Goal: Transaction & Acquisition: Purchase product/service

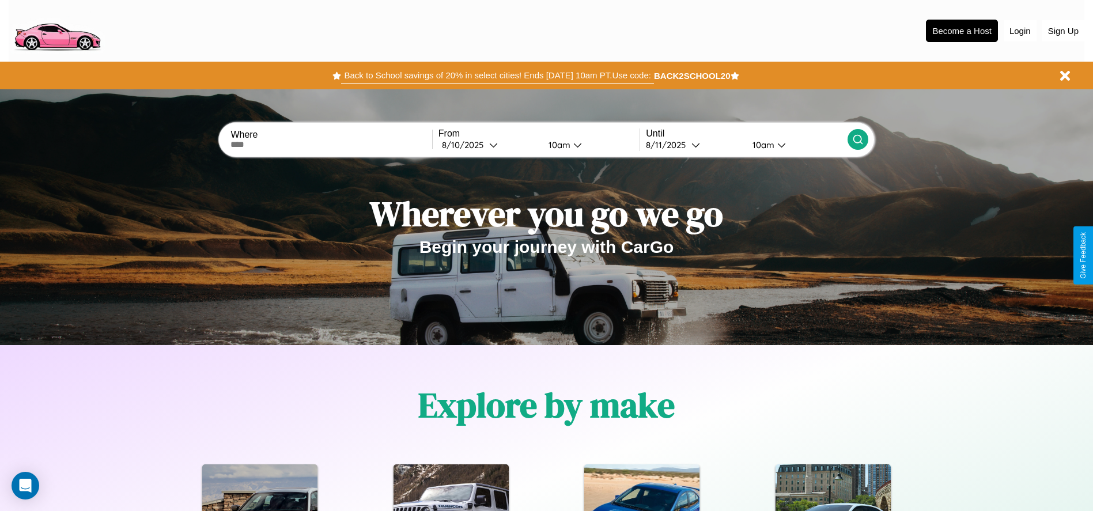
click at [497, 75] on button "Back to School savings of 20% in select cities! Ends [DATE] 10am PT. Use code:" at bounding box center [497, 75] width 312 height 16
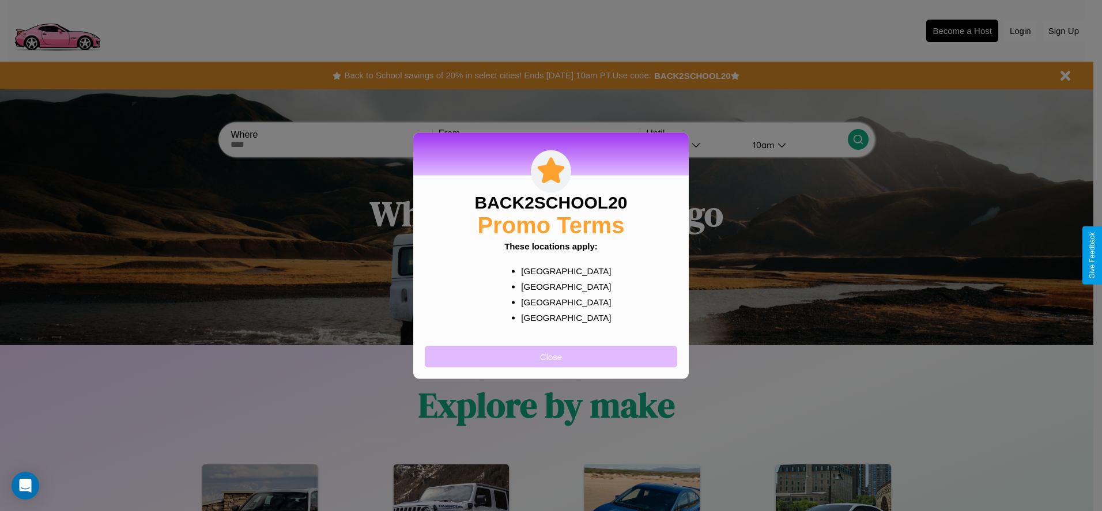
click at [551, 356] on button "Close" at bounding box center [551, 356] width 252 height 21
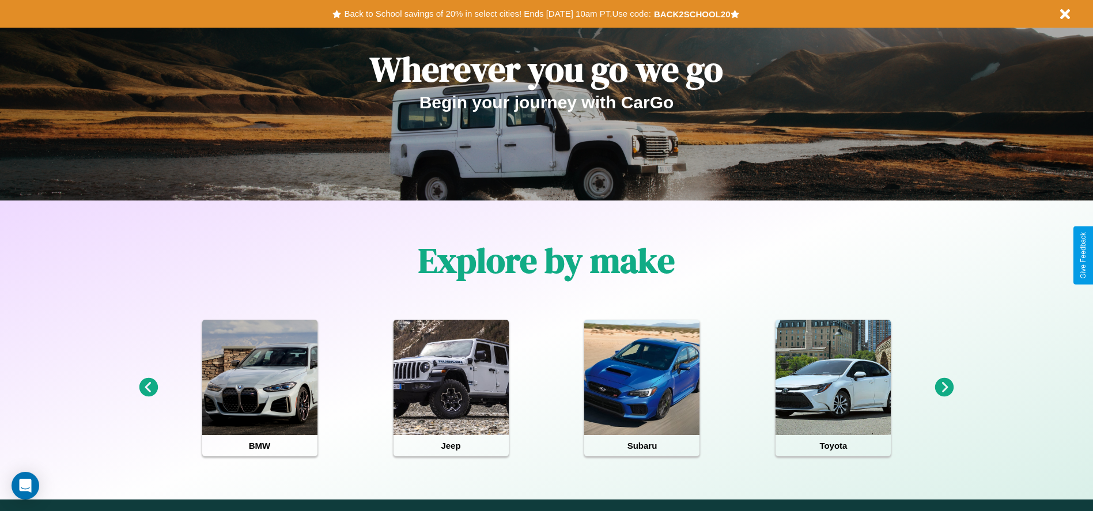
scroll to position [1006, 0]
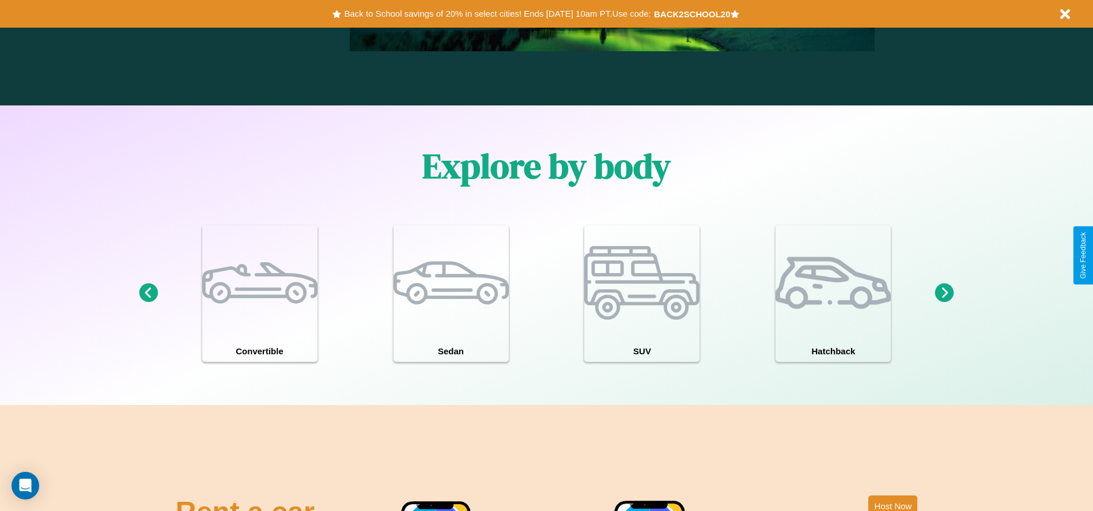
click at [945, 293] on icon at bounding box center [944, 293] width 19 height 19
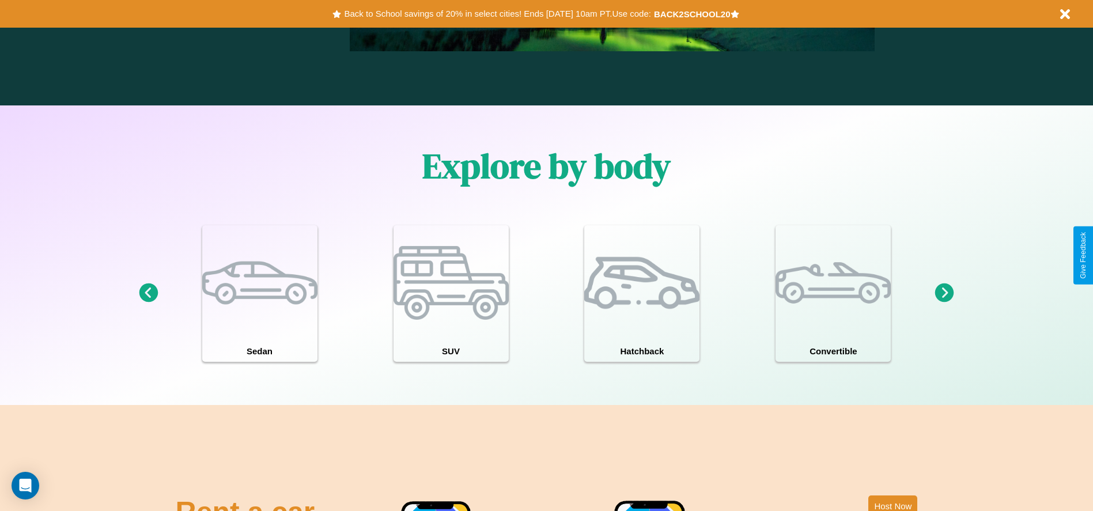
click at [945, 293] on icon at bounding box center [944, 293] width 19 height 19
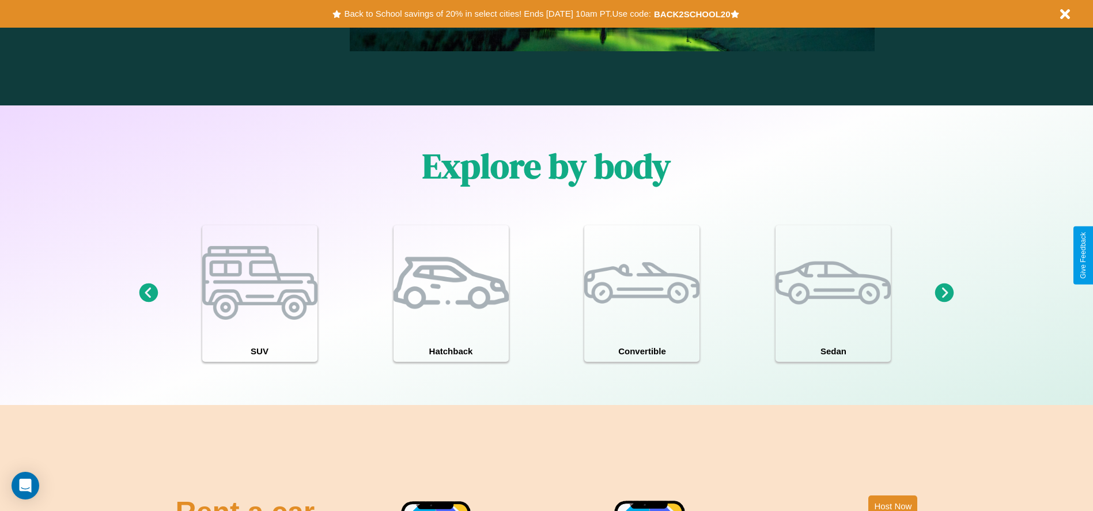
click at [148, 293] on icon at bounding box center [148, 293] width 19 height 19
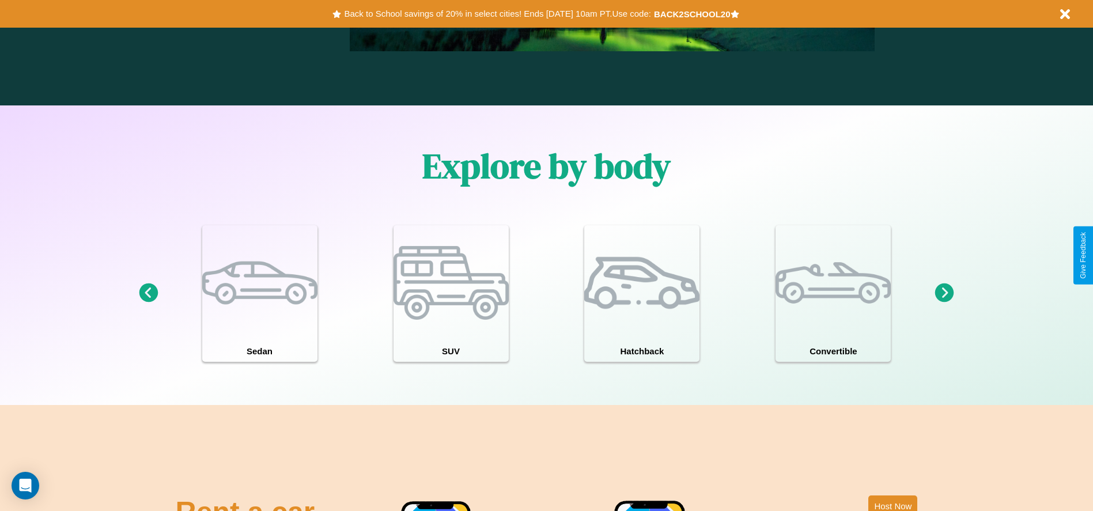
click at [945, 293] on icon at bounding box center [944, 293] width 19 height 19
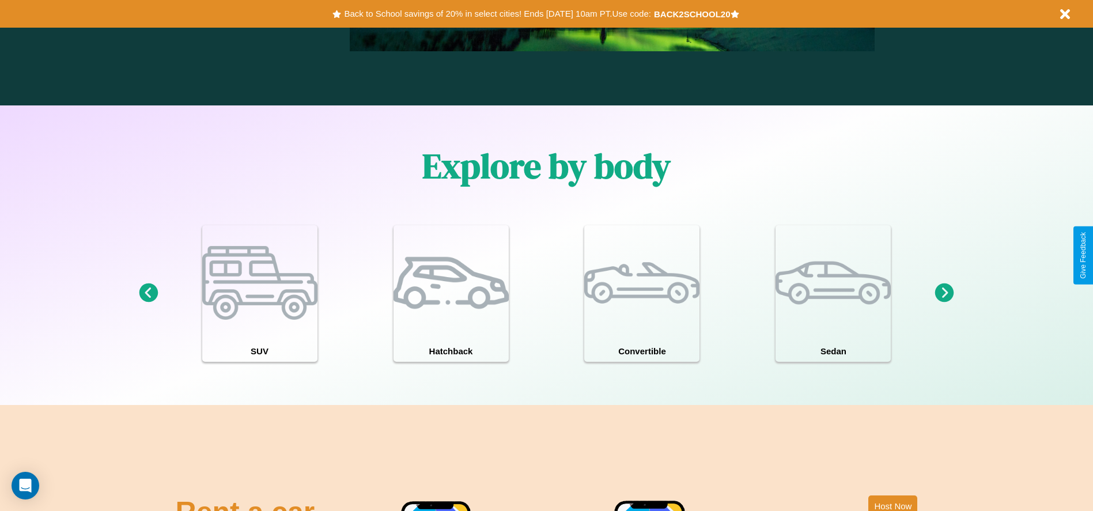
click at [945, 293] on icon at bounding box center [944, 293] width 19 height 19
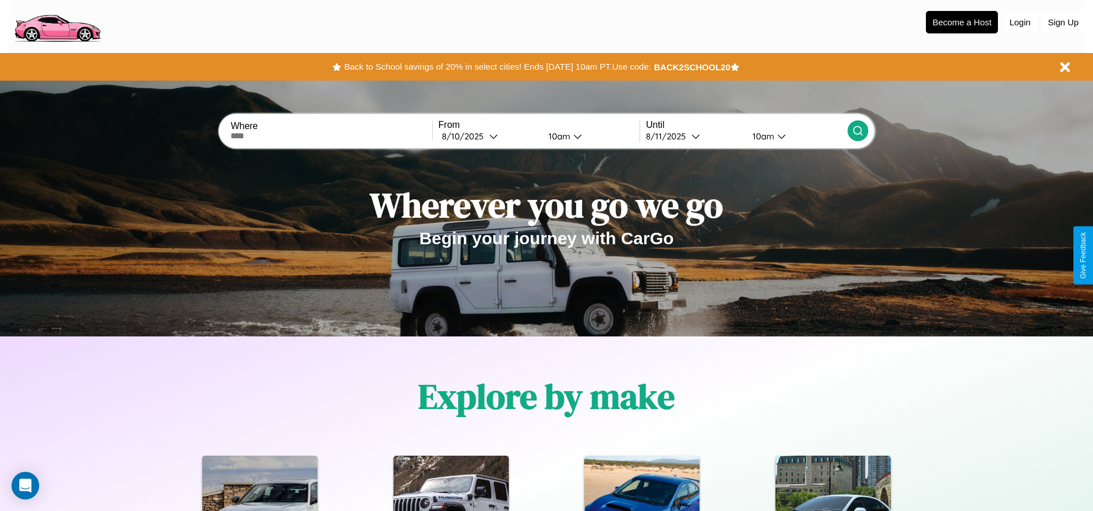
scroll to position [0, 0]
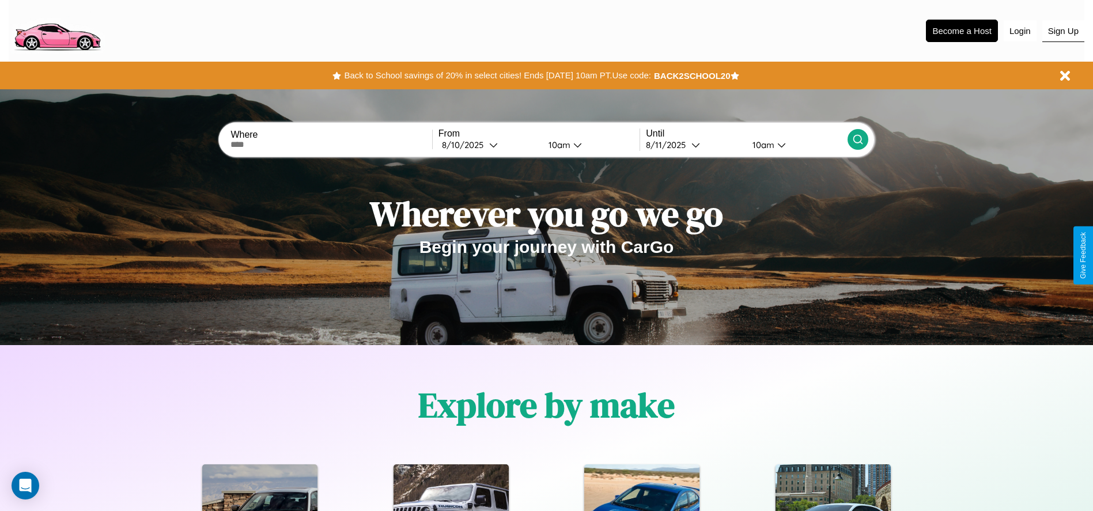
click at [1063, 31] on button "Sign Up" at bounding box center [1064, 31] width 42 height 22
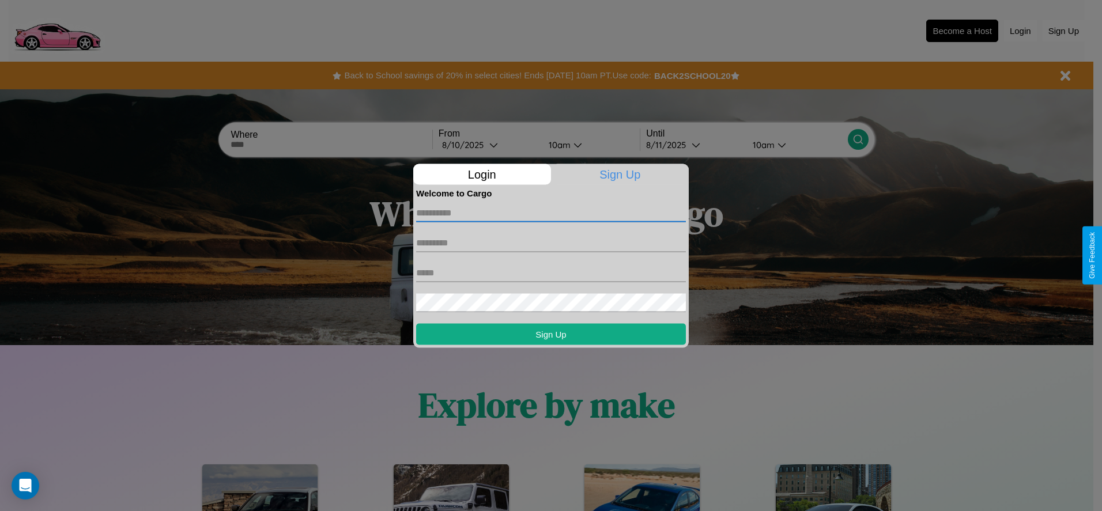
click at [551, 213] on input "text" at bounding box center [551, 212] width 270 height 18
type input "*****"
click at [551, 243] on input "text" at bounding box center [551, 242] width 270 height 18
type input "******"
click at [551, 273] on input "text" at bounding box center [551, 272] width 270 height 18
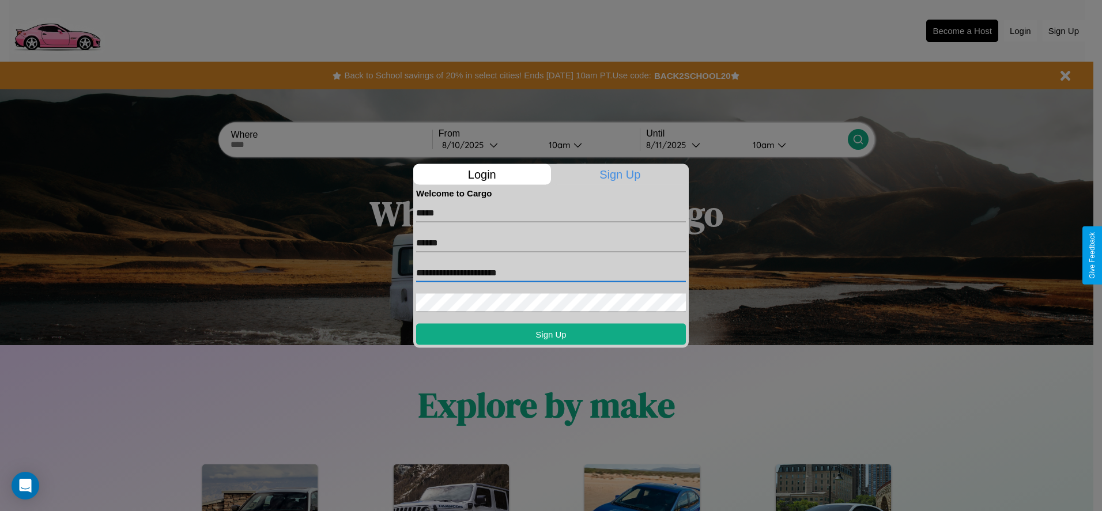
type input "**********"
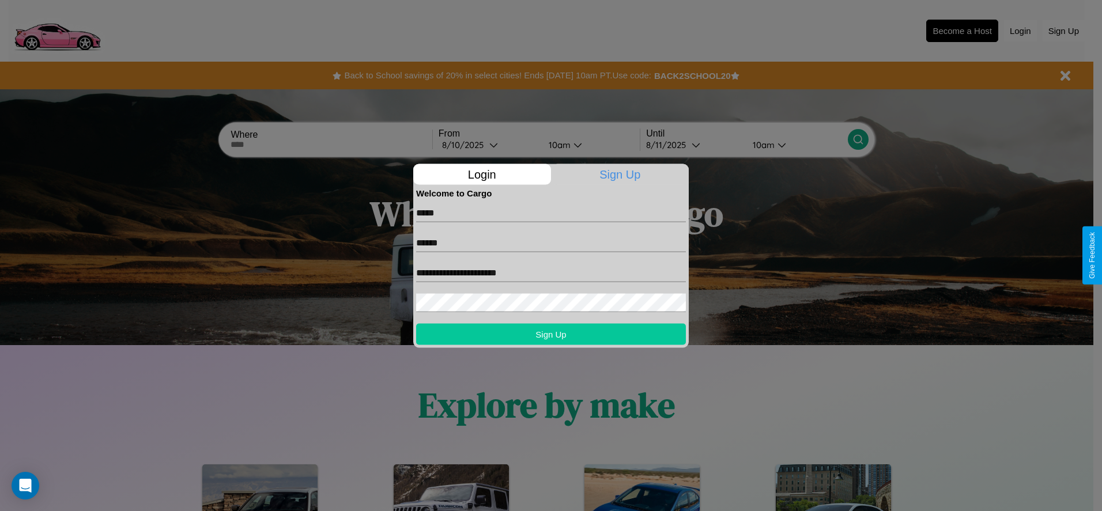
click at [551, 334] on button "Sign Up" at bounding box center [551, 333] width 270 height 21
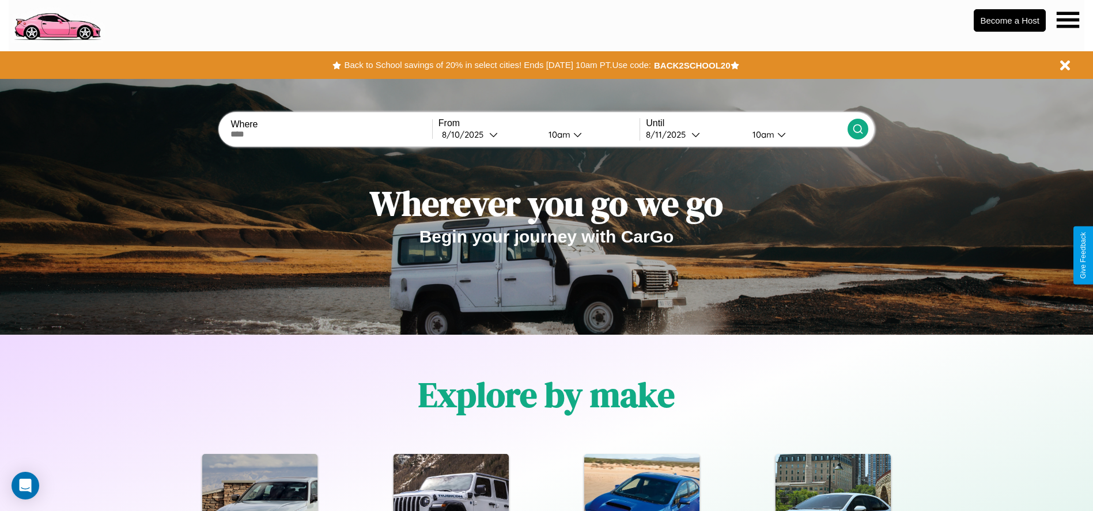
scroll to position [239, 0]
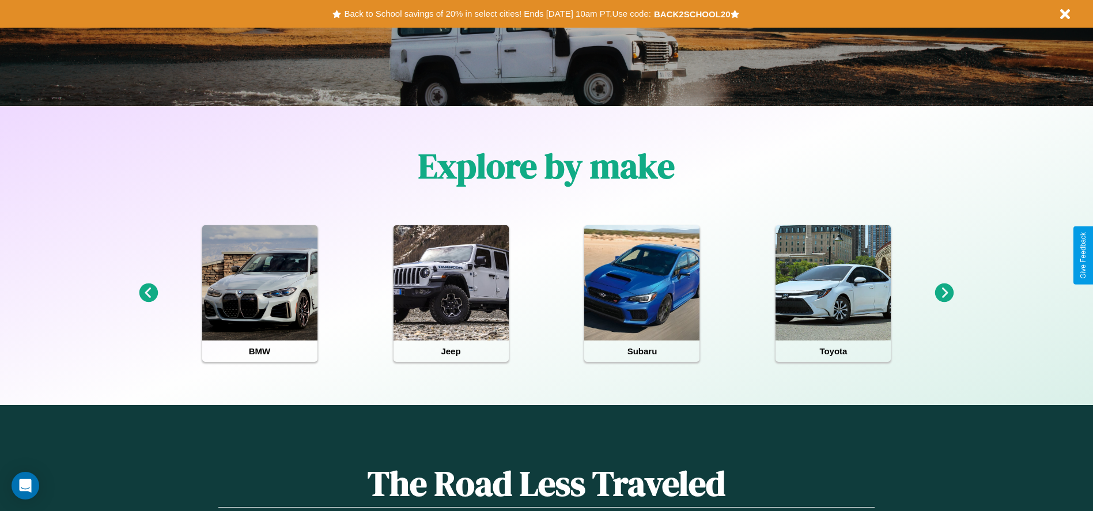
click at [148, 293] on icon at bounding box center [148, 293] width 19 height 19
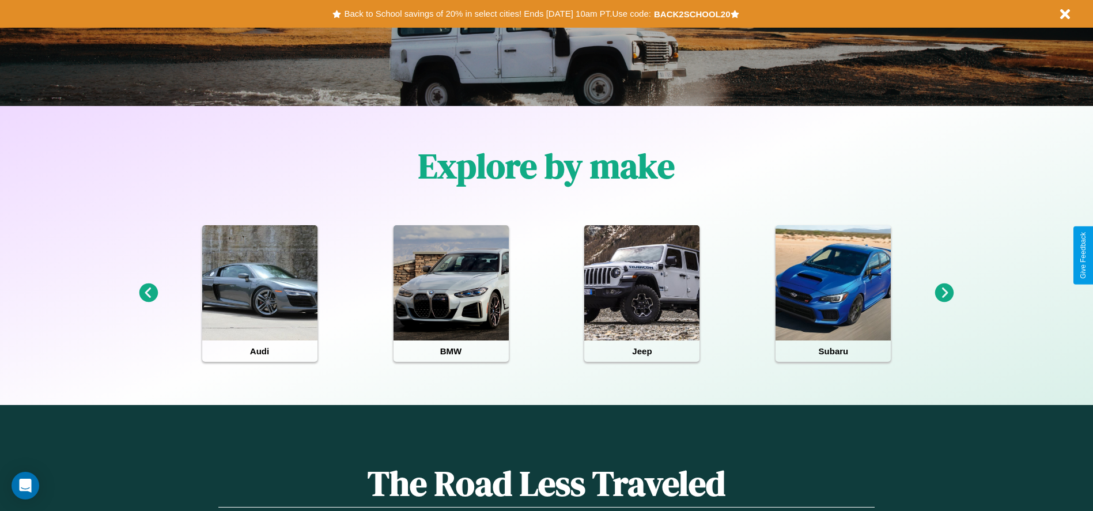
click at [945, 293] on icon at bounding box center [944, 293] width 19 height 19
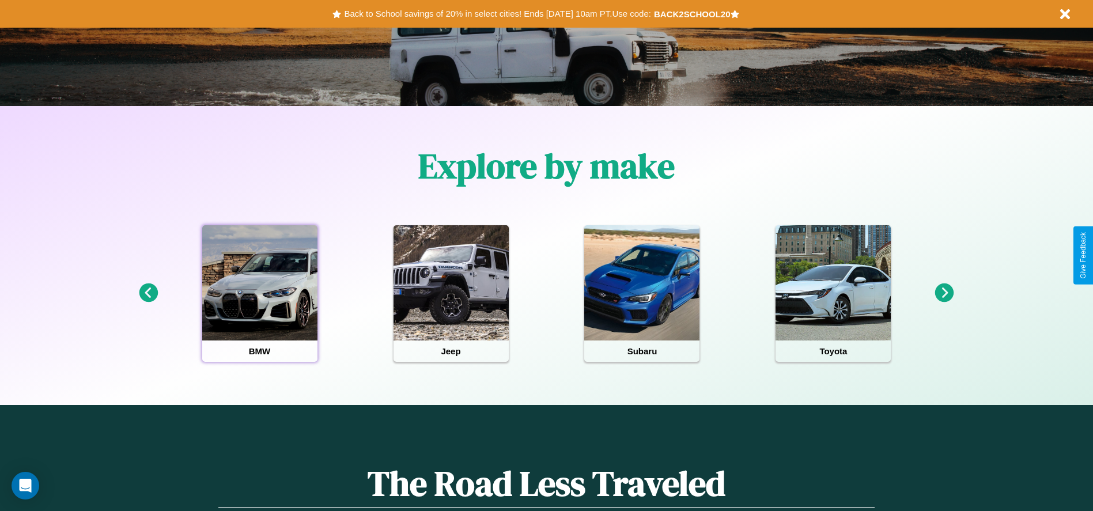
click at [259, 293] on div at bounding box center [259, 282] width 115 height 115
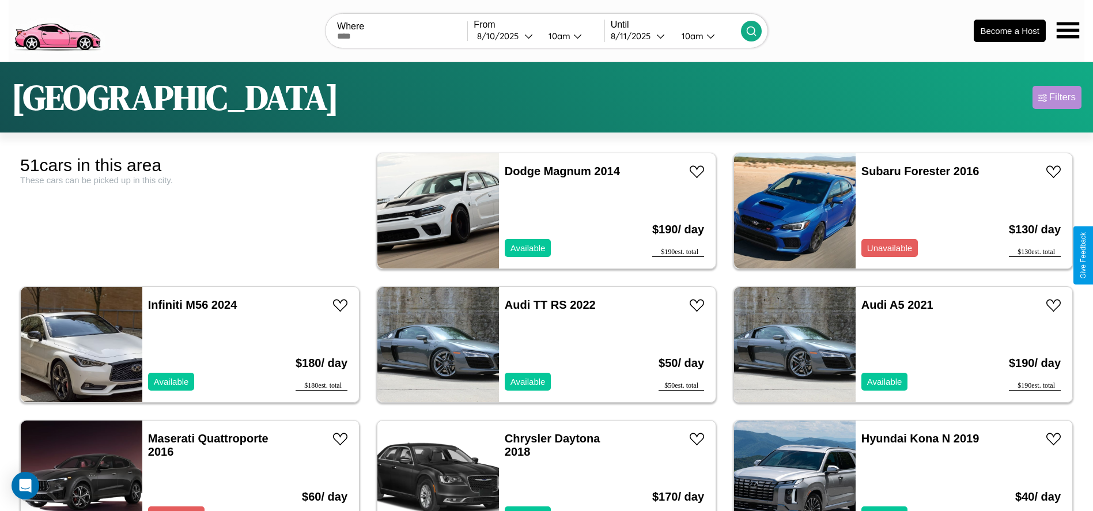
click at [1057, 97] on div "Filters" at bounding box center [1062, 98] width 27 height 12
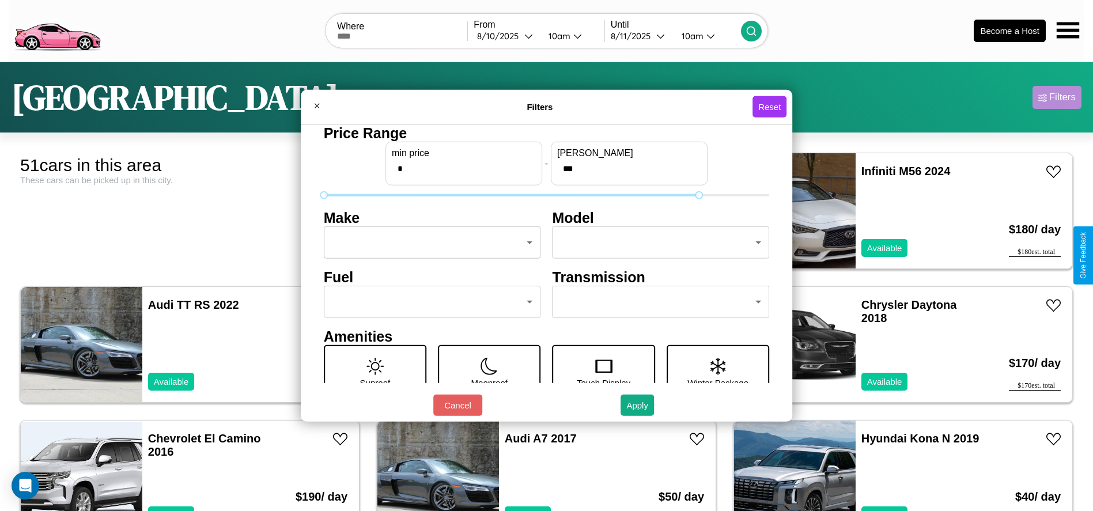
type input "***"
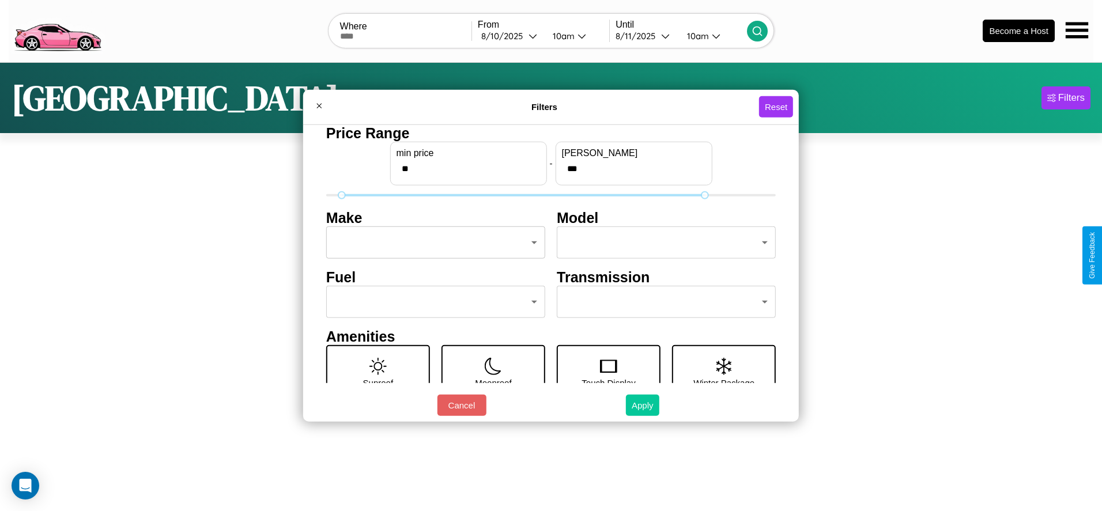
type input "**"
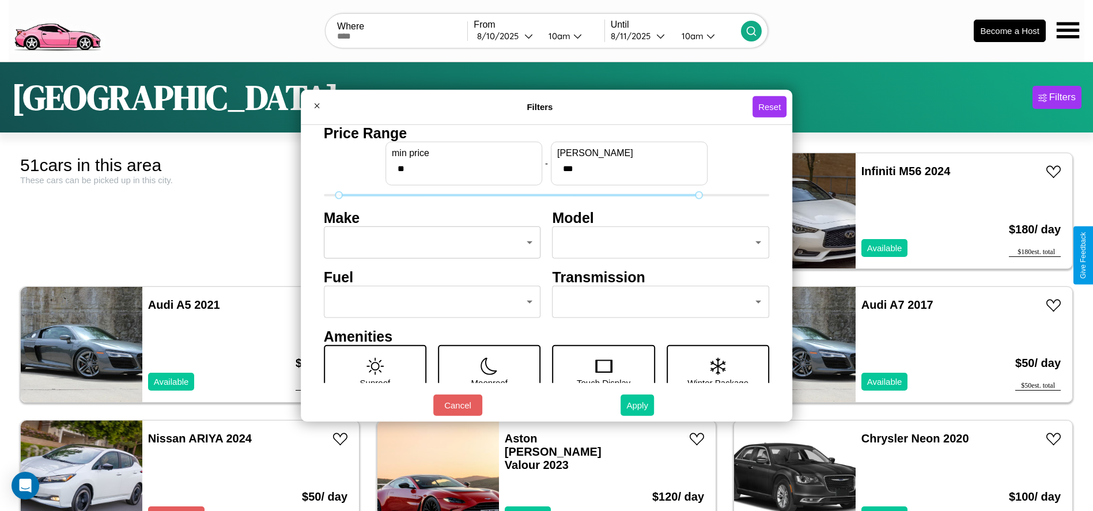
click at [642, 405] on button "Apply" at bounding box center [637, 405] width 33 height 21
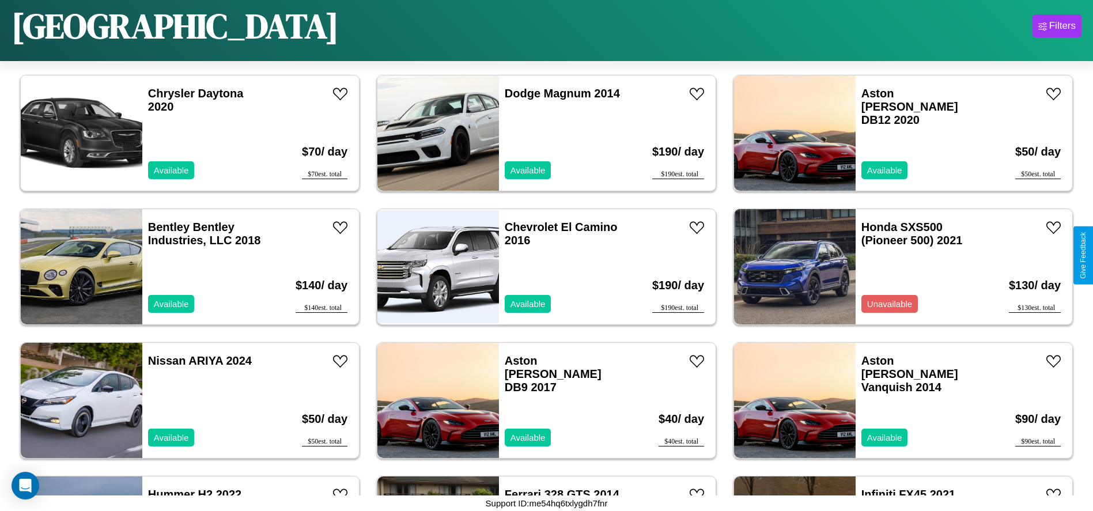
scroll to position [1466, 0]
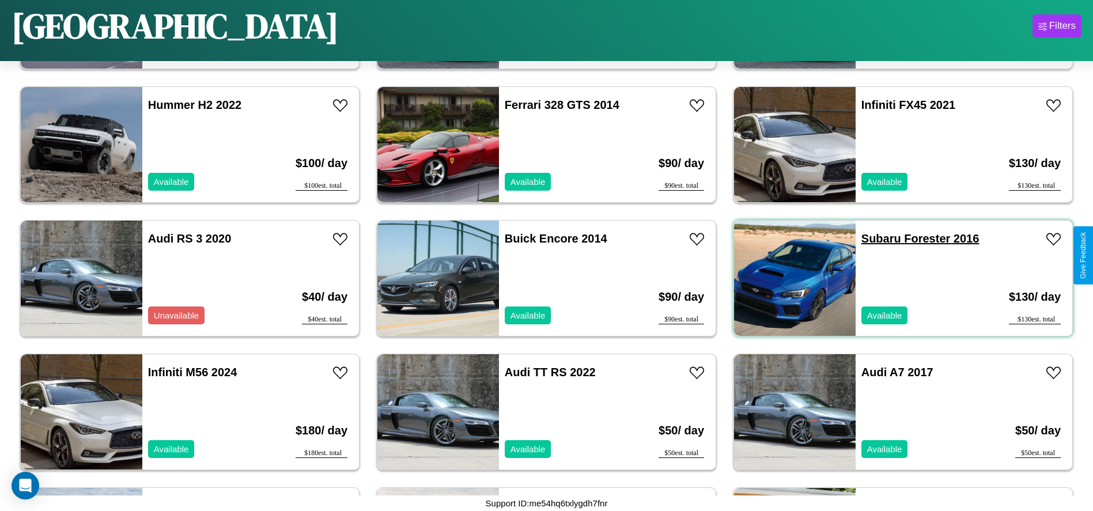
click at [874, 239] on link "Subaru Forester 2016" at bounding box center [921, 238] width 118 height 13
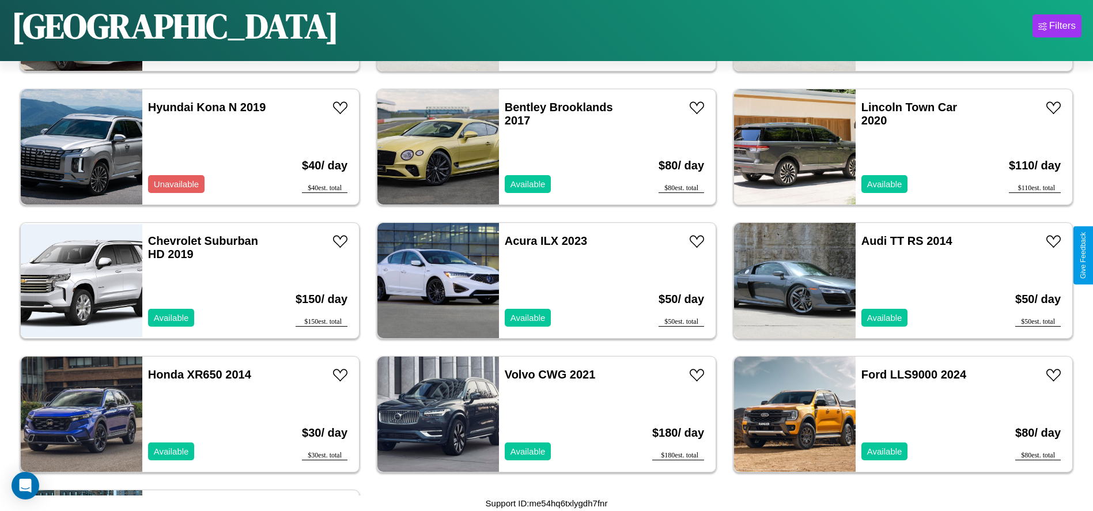
scroll to position [1867, 0]
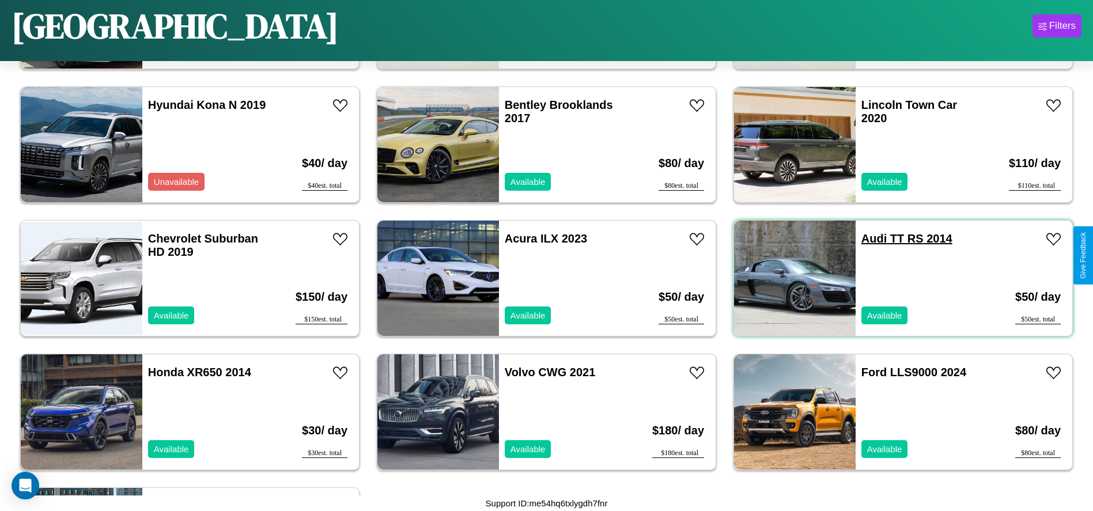
click at [867, 239] on link "Audi TT RS 2014" at bounding box center [907, 238] width 91 height 13
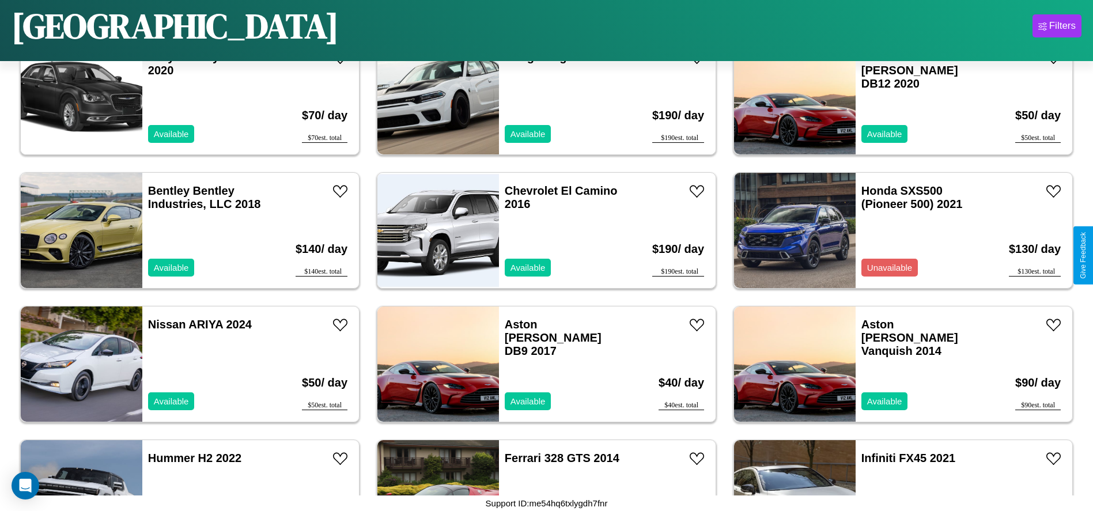
scroll to position [931, 0]
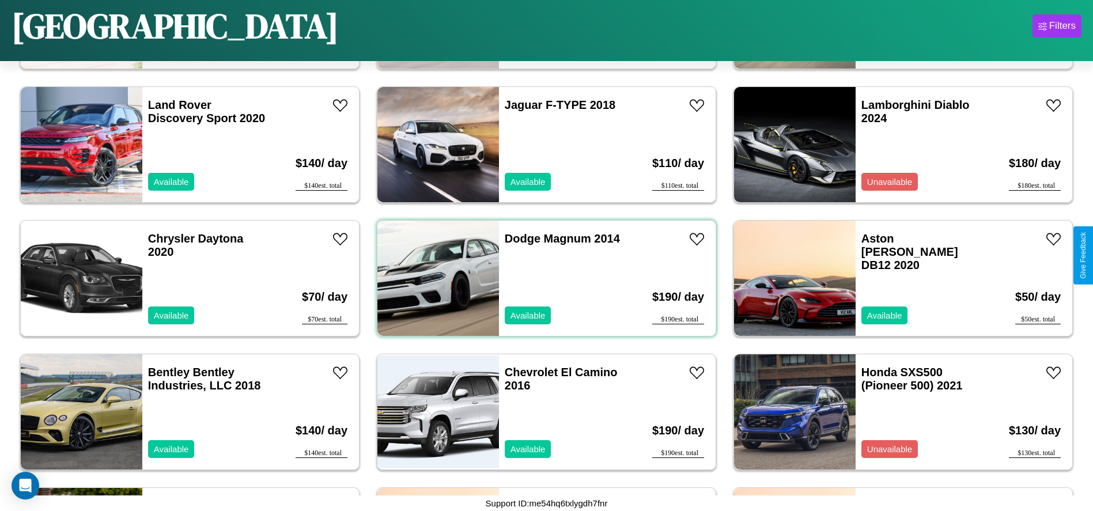
click at [542, 278] on div "Dodge Magnum 2014 Available" at bounding box center [565, 278] width 133 height 115
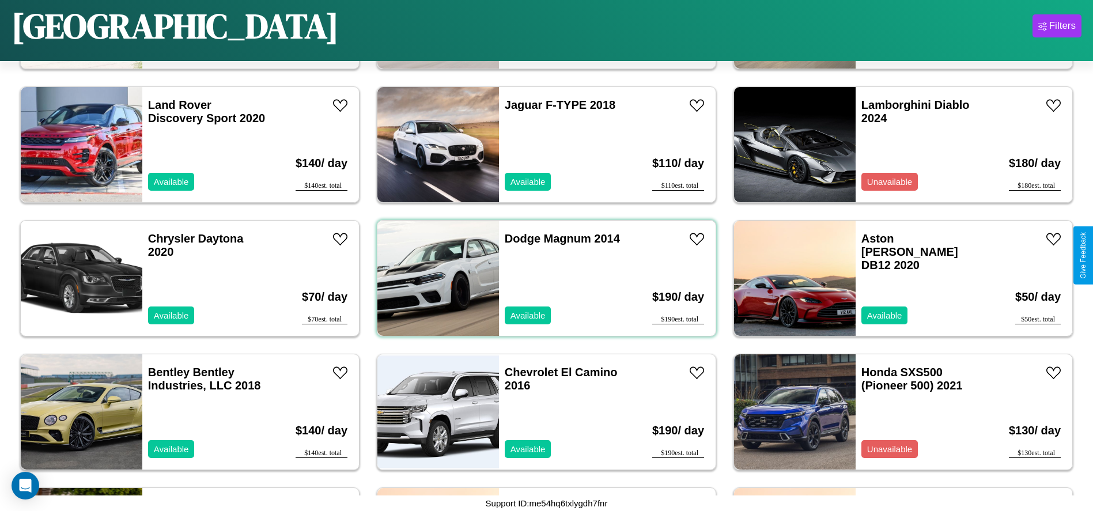
click at [542, 278] on div "Dodge Magnum 2014 Available" at bounding box center [565, 278] width 133 height 115
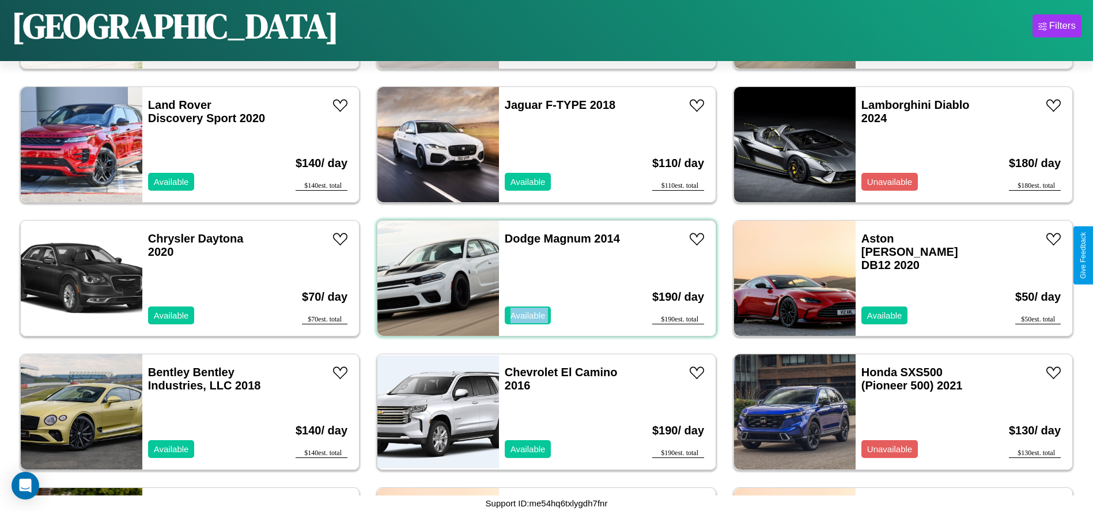
click at [542, 278] on div "Dodge Magnum 2014 Available" at bounding box center [565, 278] width 133 height 115
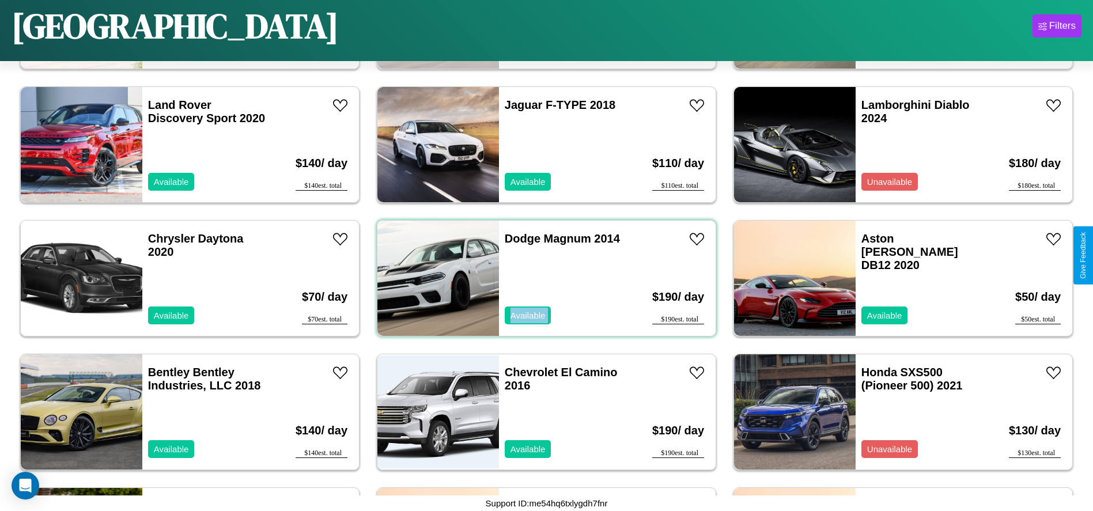
click at [542, 278] on div "Dodge Magnum 2014 Available" at bounding box center [565, 278] width 133 height 115
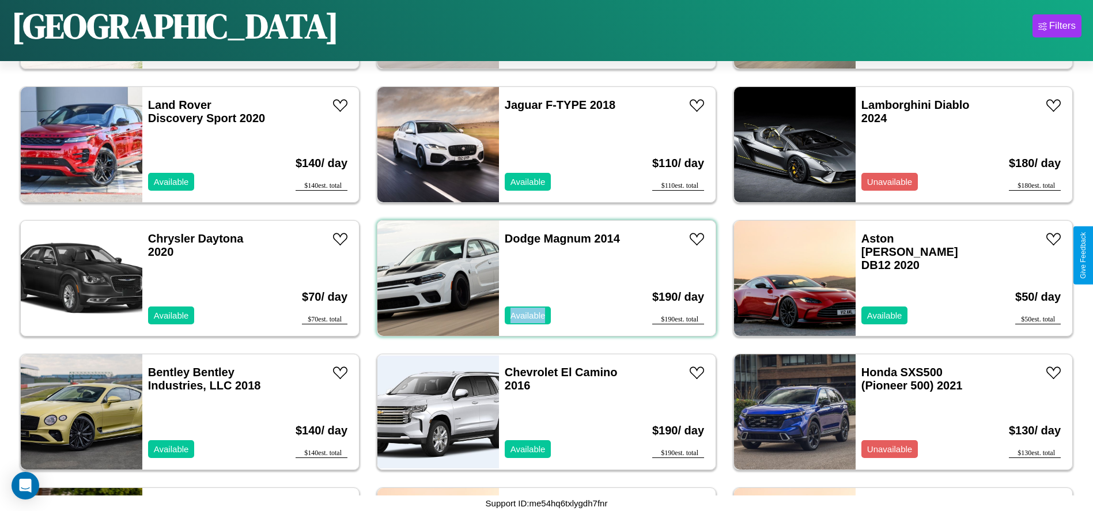
click at [542, 278] on div "Dodge Magnum 2014 Available" at bounding box center [565, 278] width 133 height 115
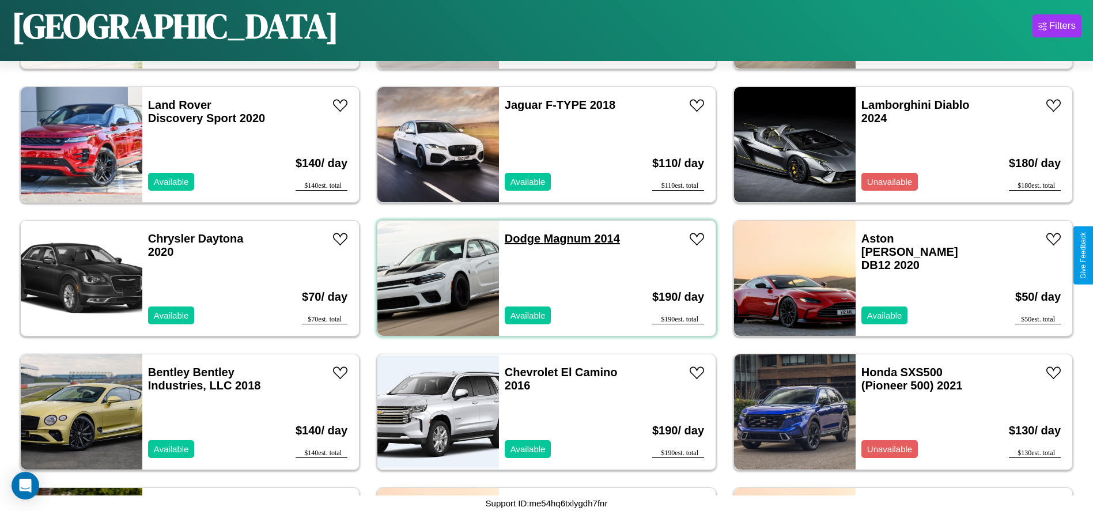
click at [518, 239] on link "Dodge Magnum 2014" at bounding box center [562, 238] width 115 height 13
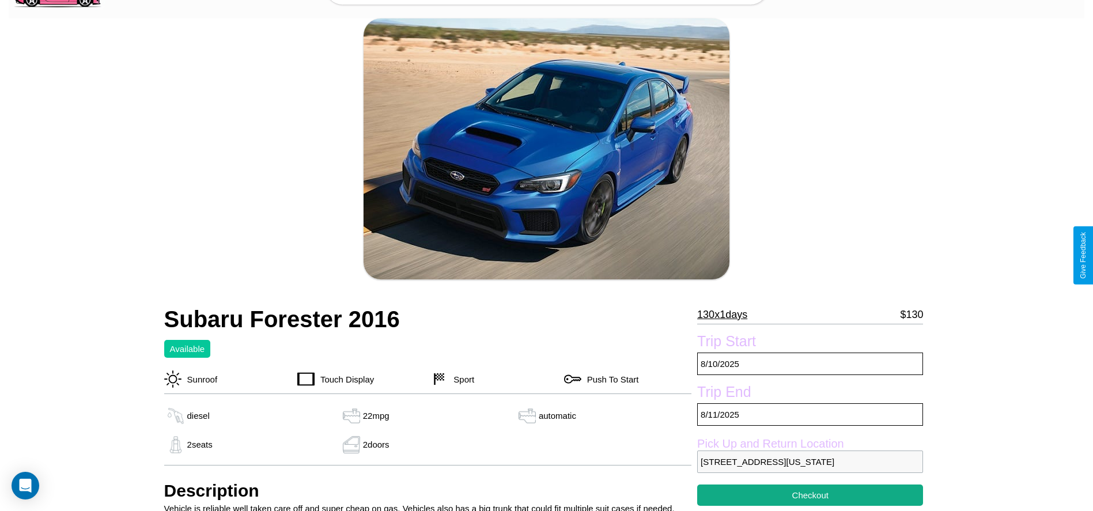
scroll to position [283, 0]
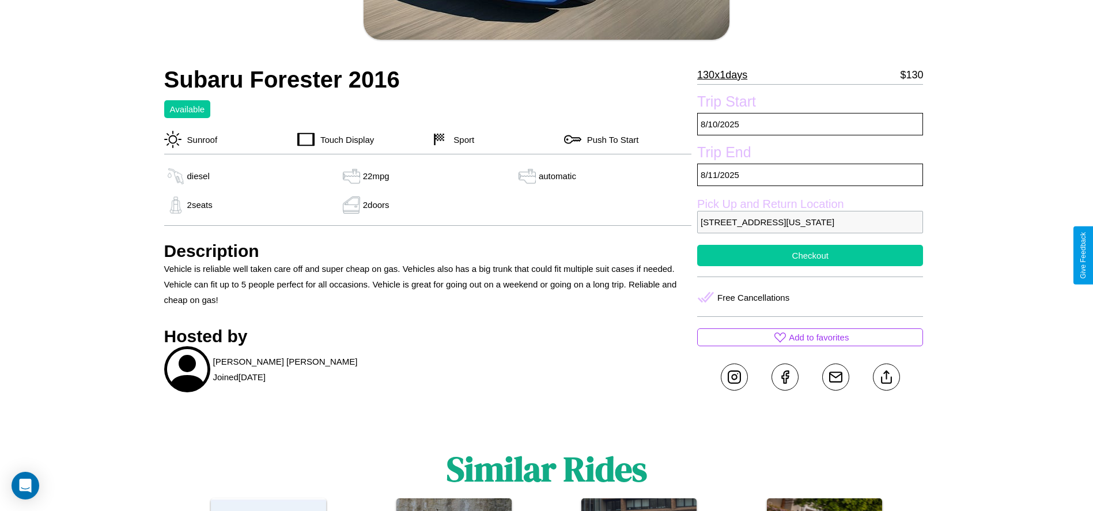
click at [810, 255] on button "Checkout" at bounding box center [810, 255] width 226 height 21
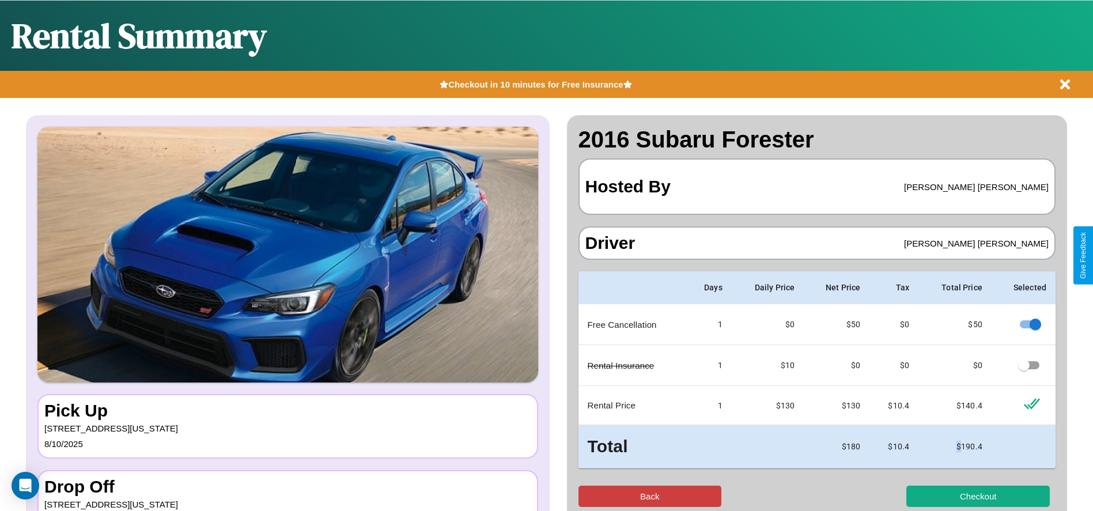
click at [649, 496] on button "Back" at bounding box center [650, 496] width 143 height 21
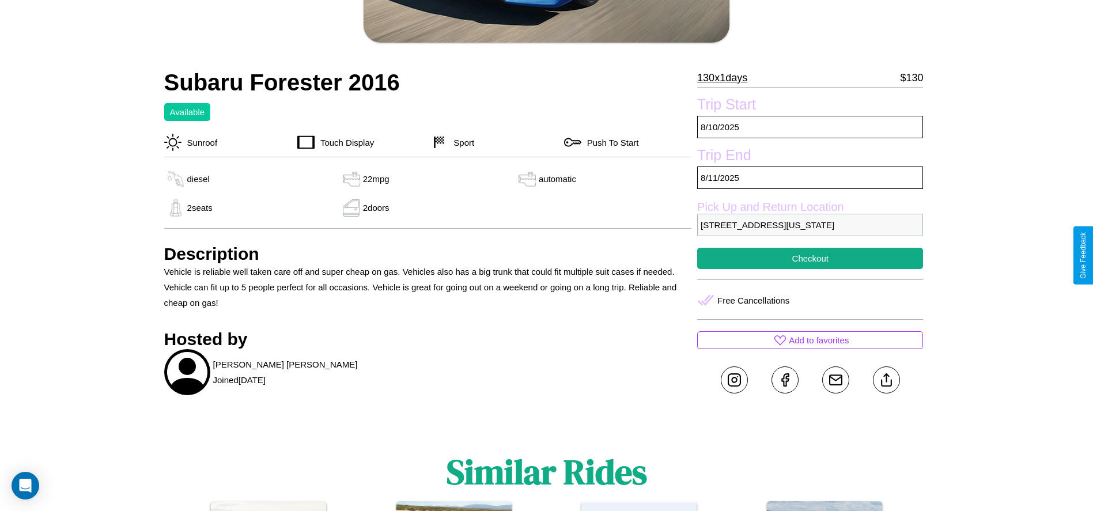
scroll to position [445, 0]
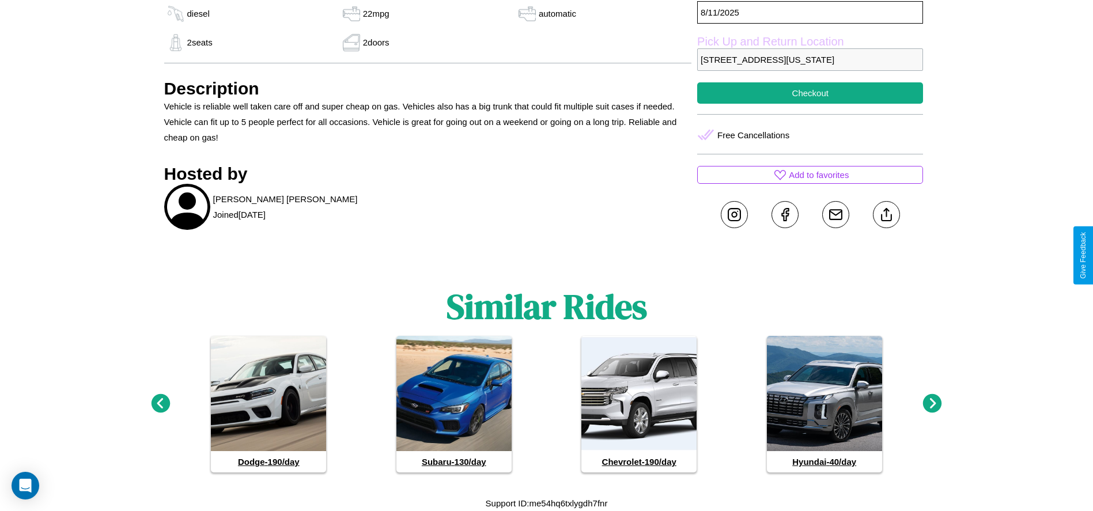
click at [932, 404] on icon at bounding box center [932, 403] width 19 height 19
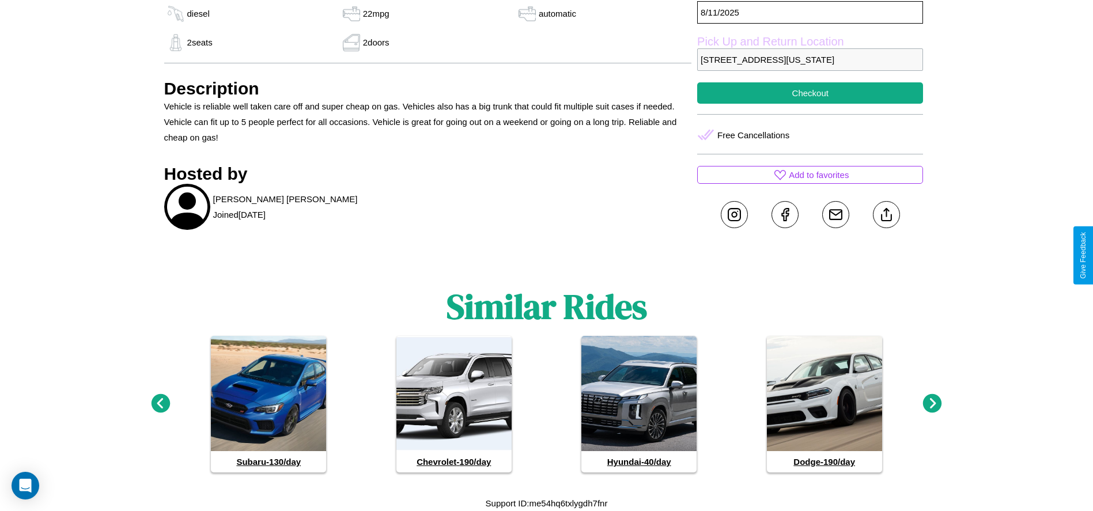
click at [160, 404] on icon at bounding box center [160, 403] width 19 height 19
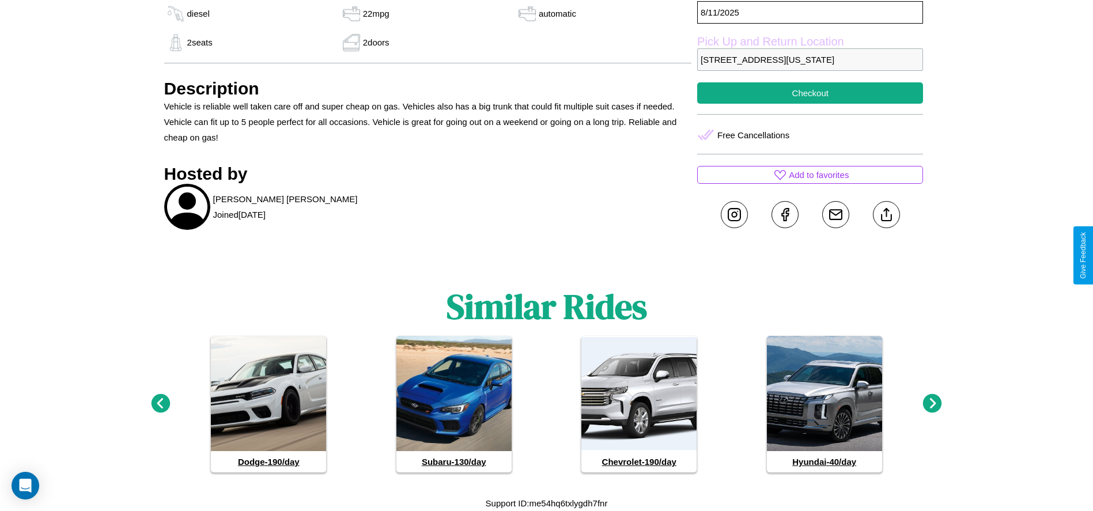
click at [932, 404] on icon at bounding box center [932, 403] width 19 height 19
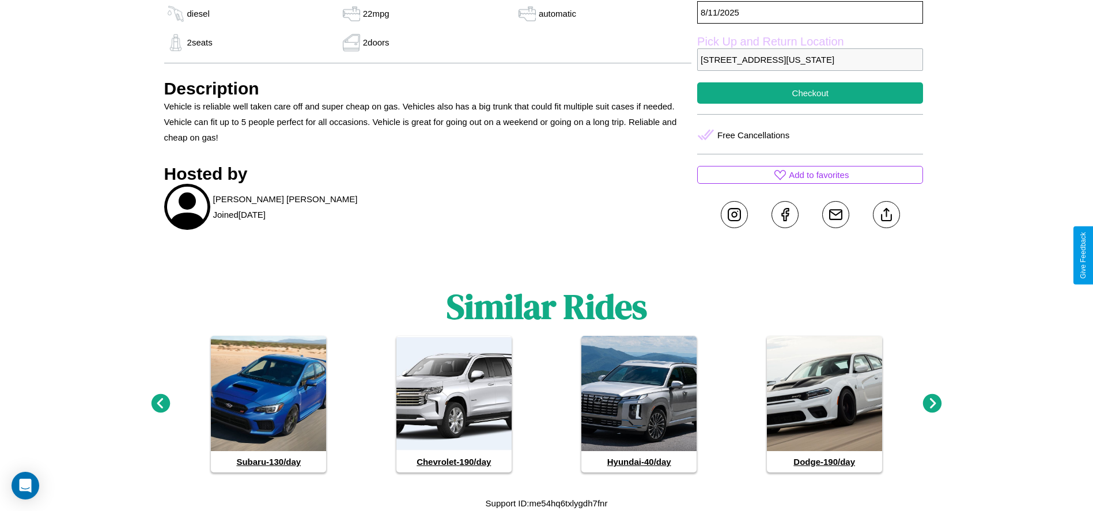
click at [932, 404] on icon at bounding box center [932, 403] width 19 height 19
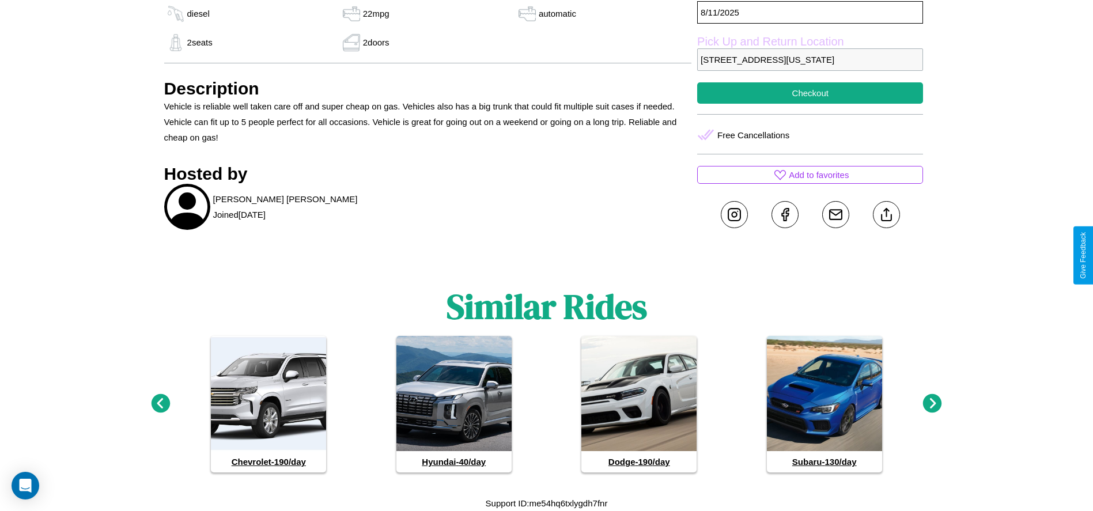
click at [932, 404] on icon at bounding box center [932, 403] width 19 height 19
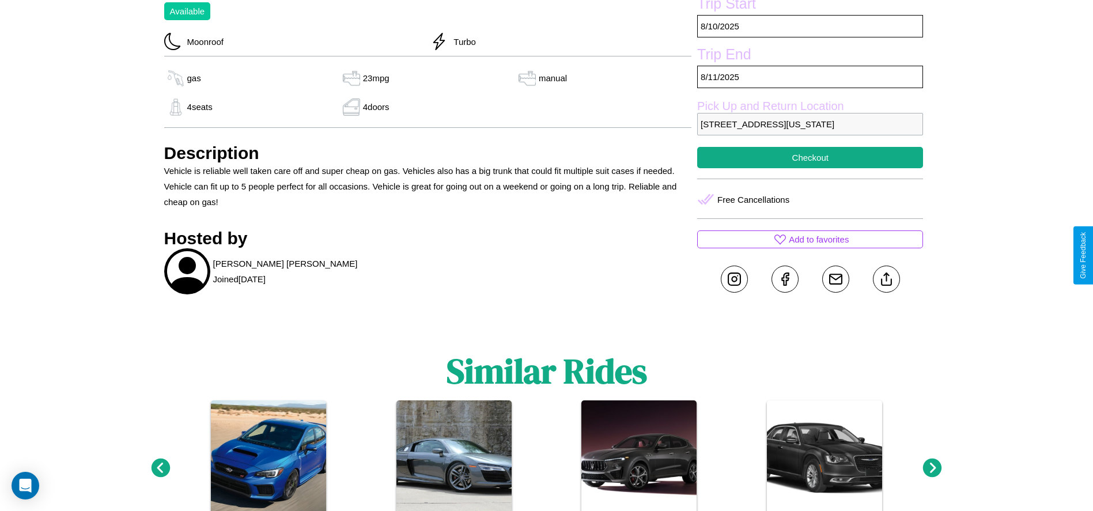
scroll to position [537, 0]
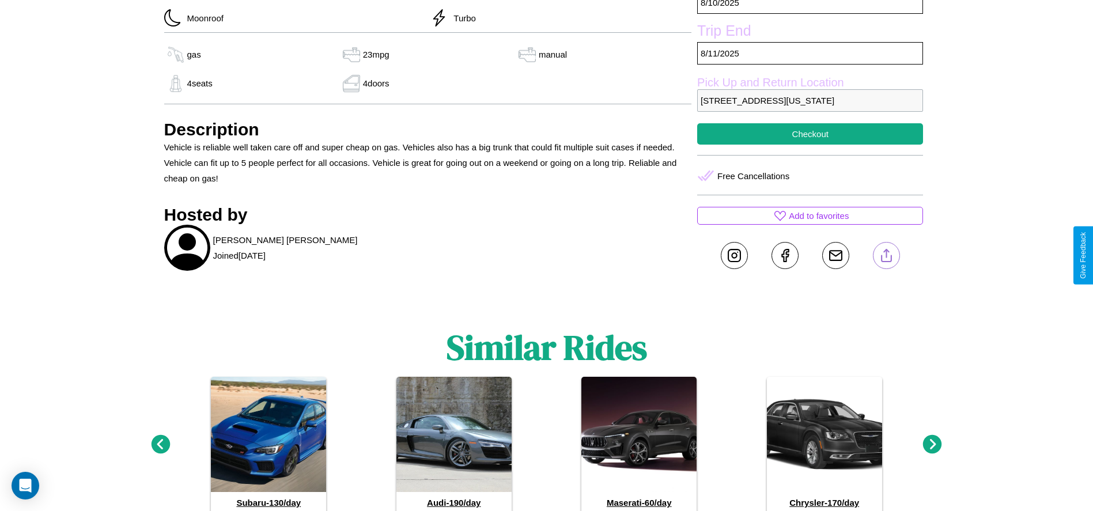
click at [886, 255] on line at bounding box center [886, 254] width 0 height 8
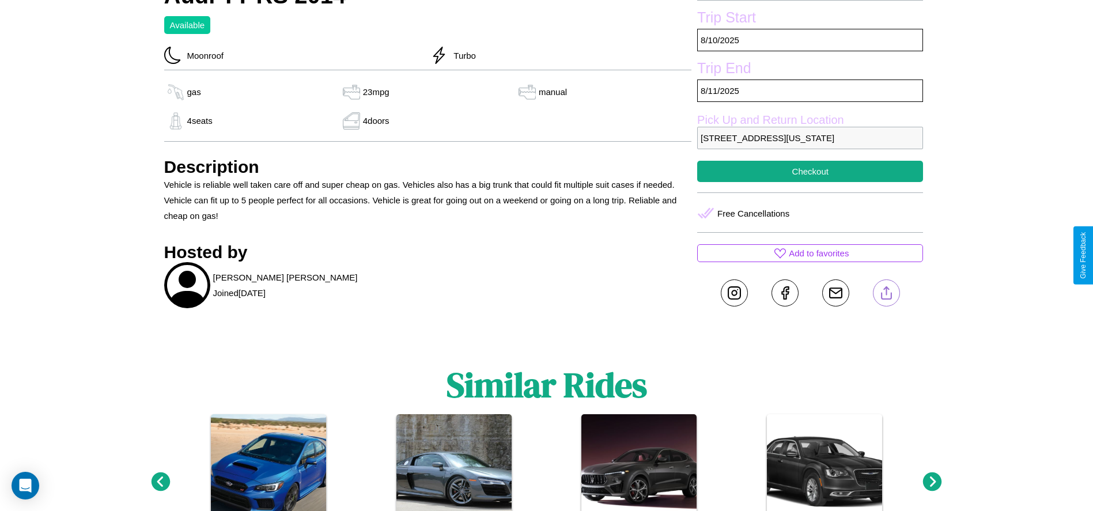
scroll to position [497, 0]
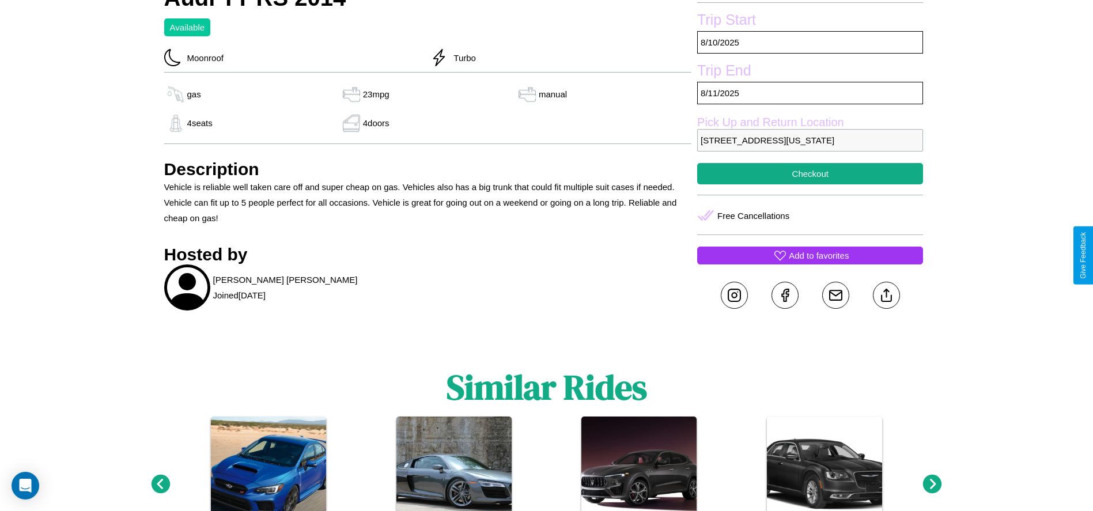
click at [810, 255] on p "Add to favorites" at bounding box center [819, 256] width 60 height 16
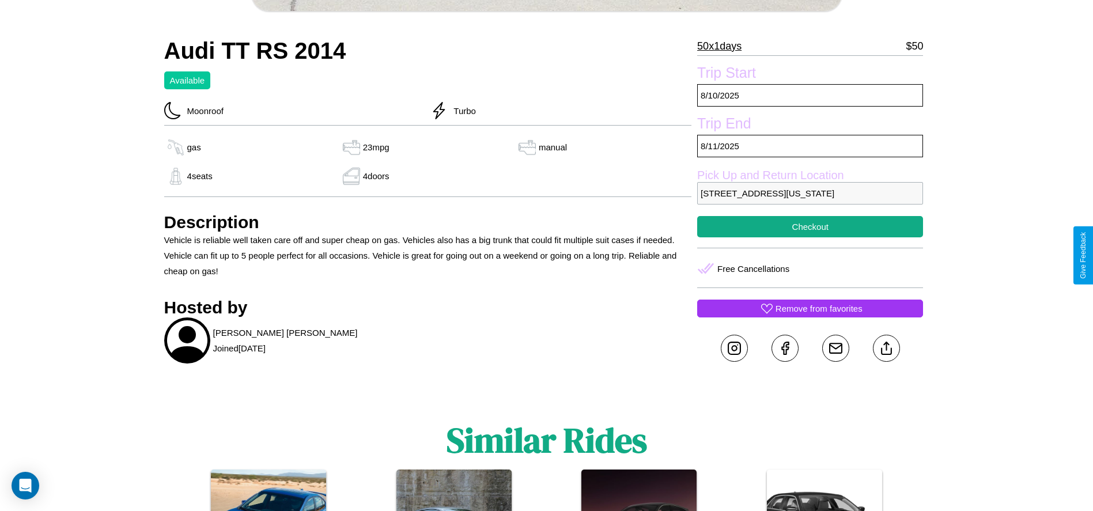
scroll to position [415, 0]
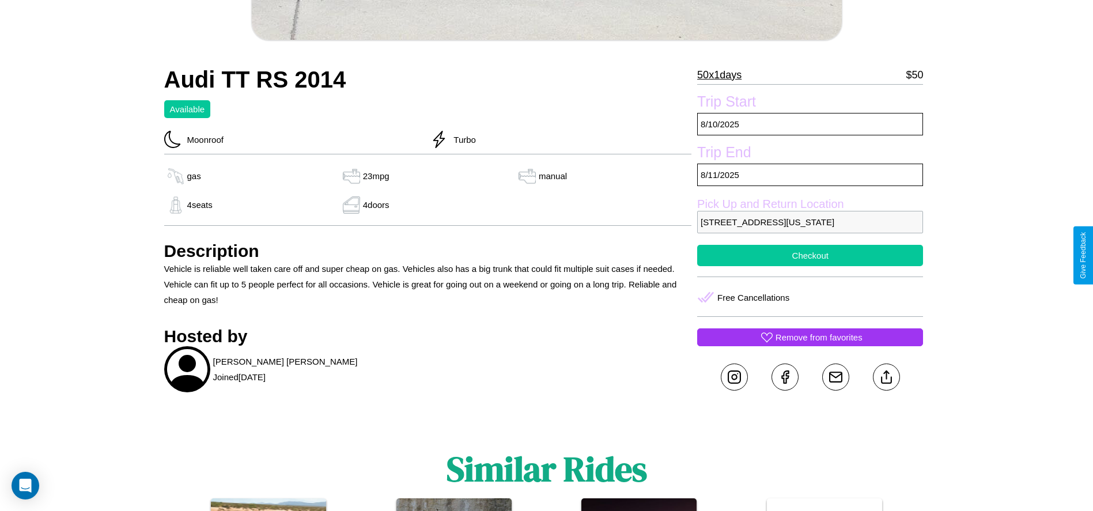
click at [810, 255] on button "Checkout" at bounding box center [810, 255] width 226 height 21
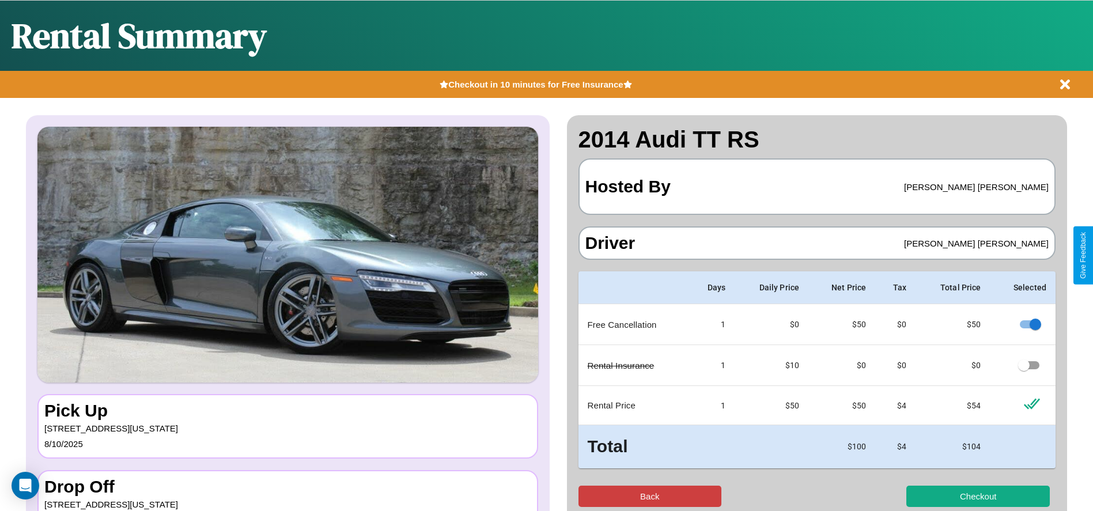
click at [649, 496] on button "Back" at bounding box center [650, 496] width 143 height 21
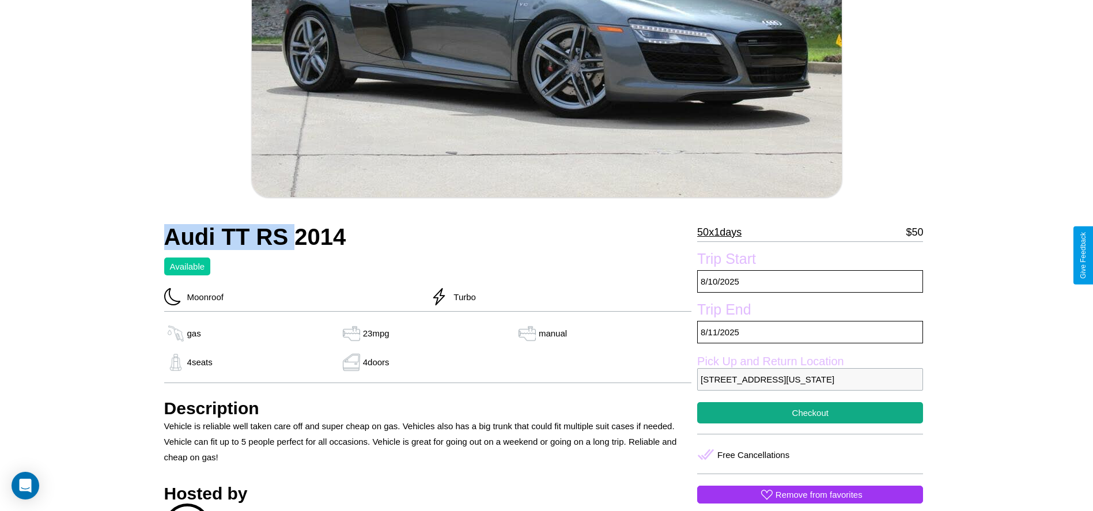
scroll to position [537, 0]
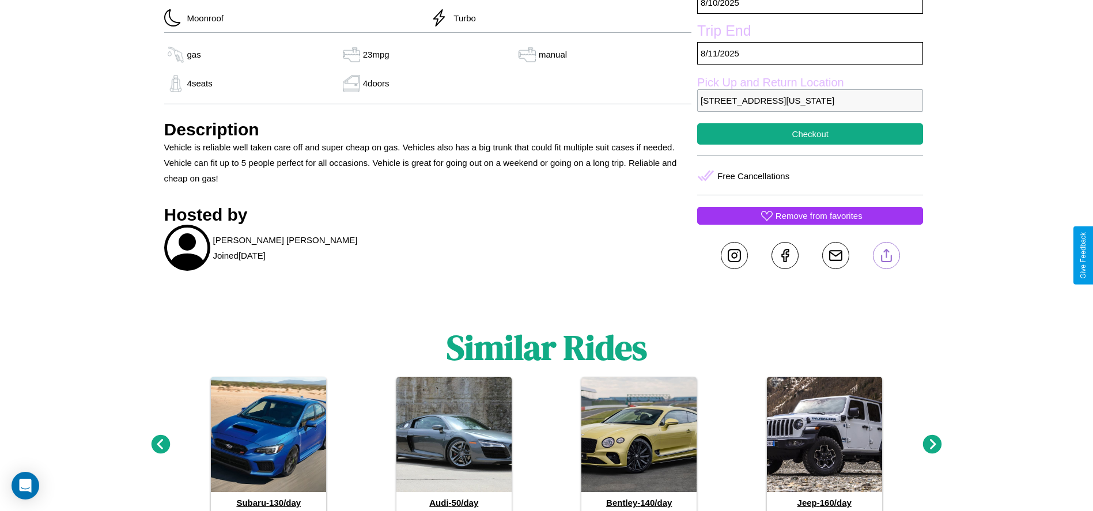
click at [886, 255] on line at bounding box center [886, 254] width 0 height 8
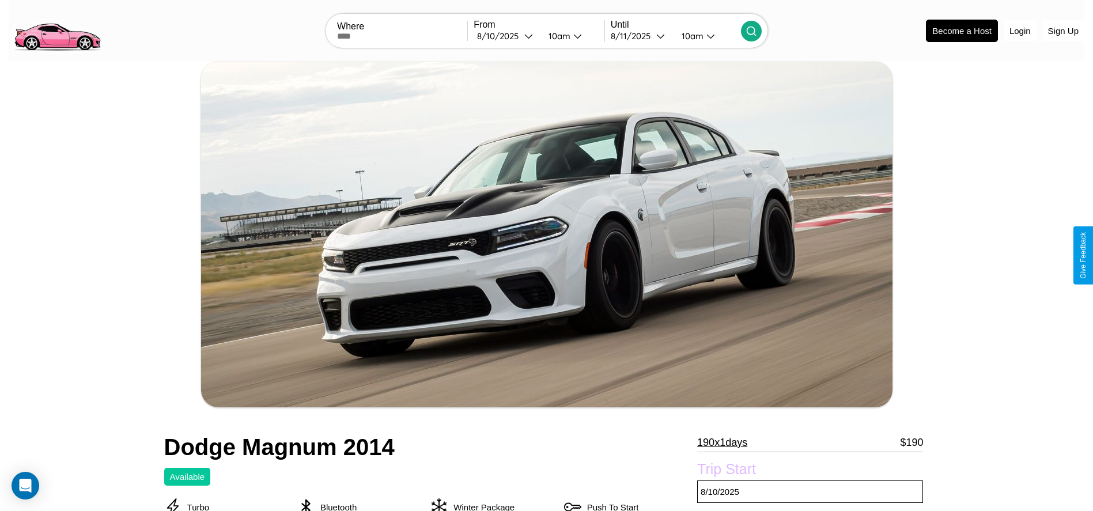
scroll to position [187, 0]
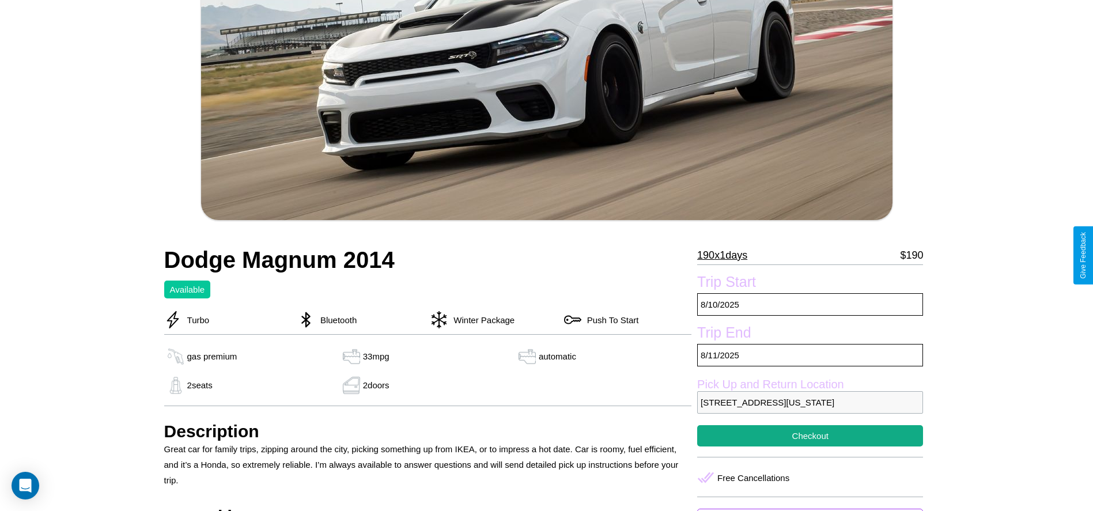
click at [727, 255] on p "190 x 1 days" at bounding box center [722, 255] width 50 height 18
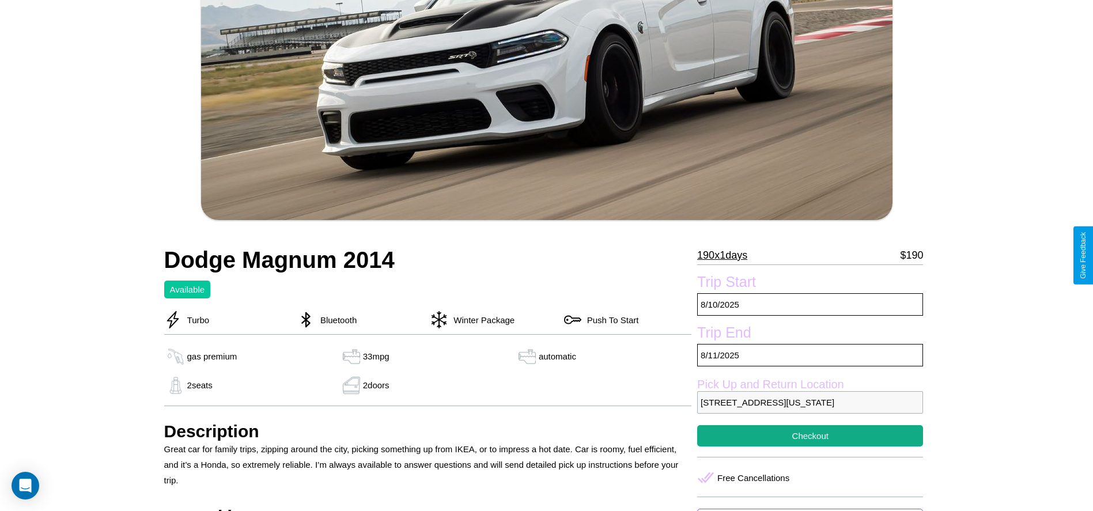
click at [727, 255] on p "190 x 1 days" at bounding box center [722, 255] width 50 height 18
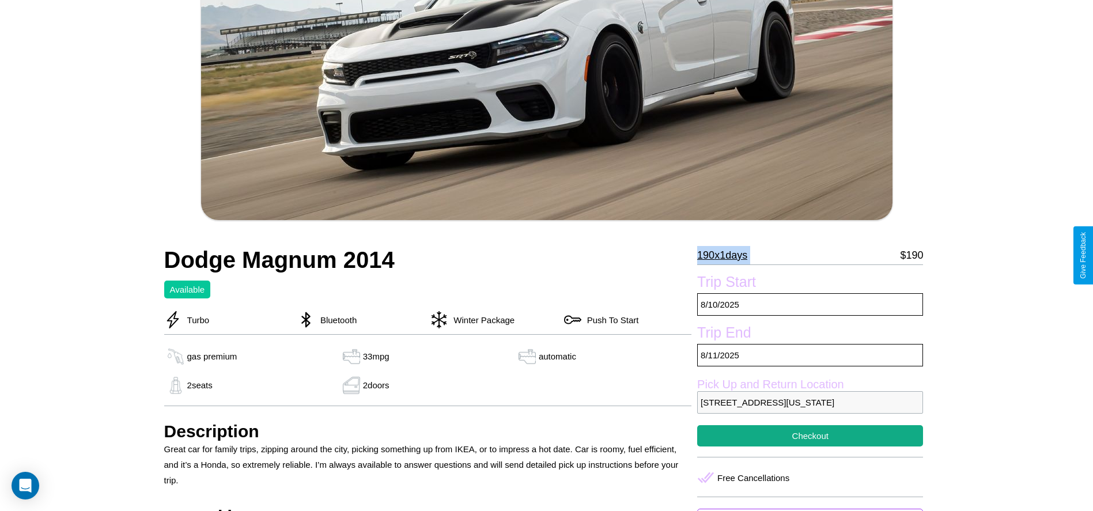
click at [727, 255] on p "190 x 1 days" at bounding box center [722, 255] width 50 height 18
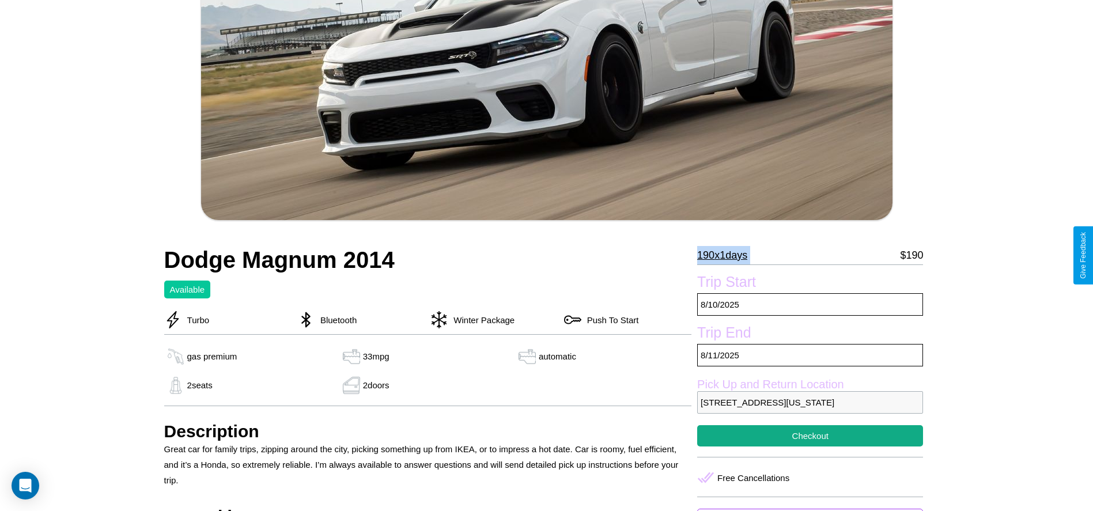
click at [727, 255] on p "190 x 1 days" at bounding box center [722, 255] width 50 height 18
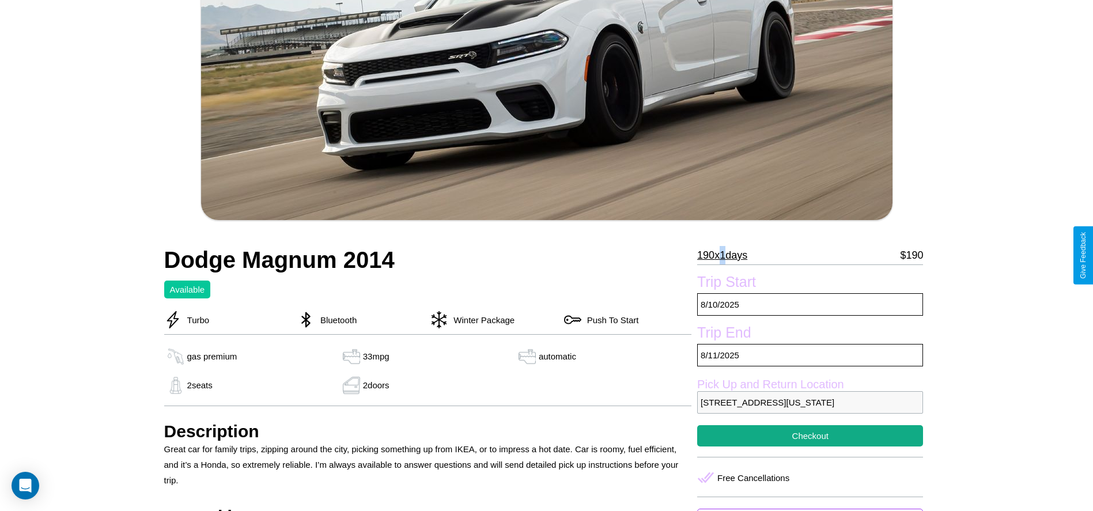
click at [727, 255] on p "190 x 1 days" at bounding box center [722, 255] width 50 height 18
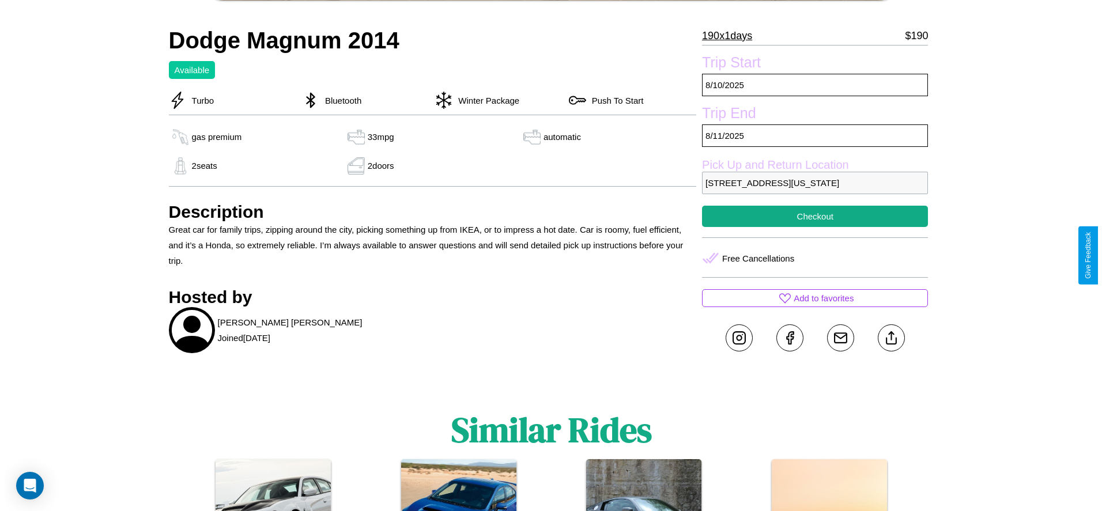
scroll to position [465, 0]
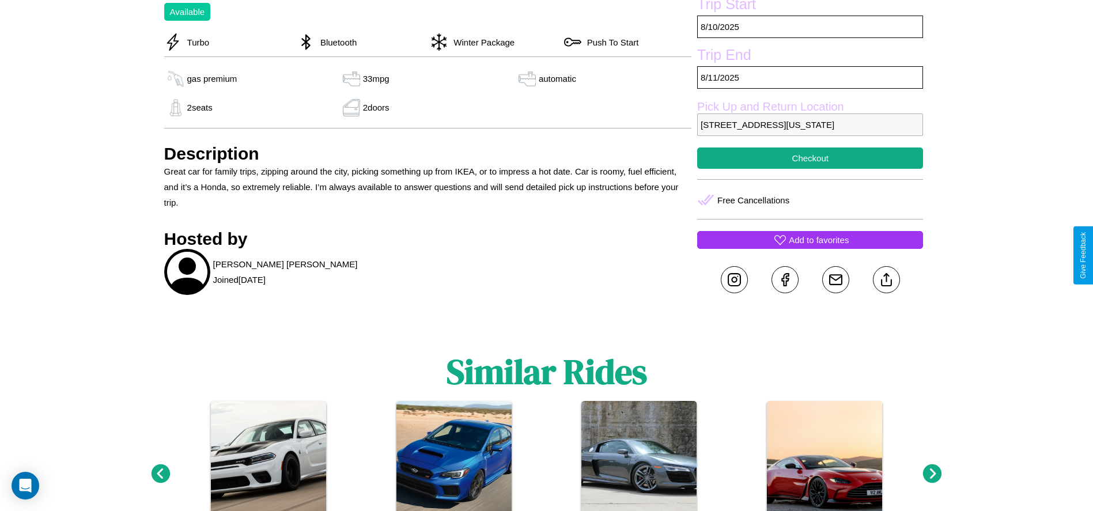
click at [810, 248] on p "Add to favorites" at bounding box center [819, 240] width 60 height 16
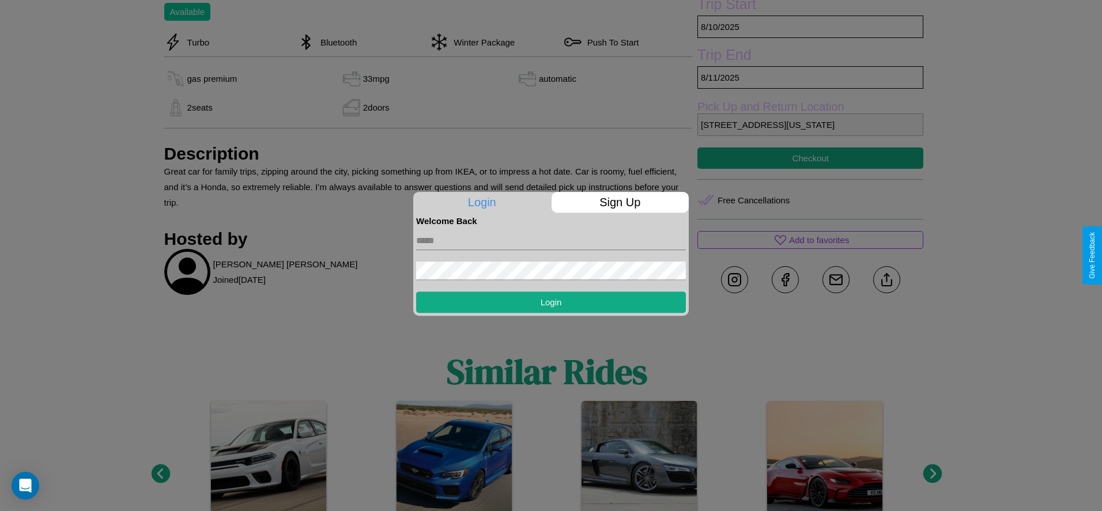
click at [620, 202] on p "Sign Up" at bounding box center [621, 202] width 138 height 21
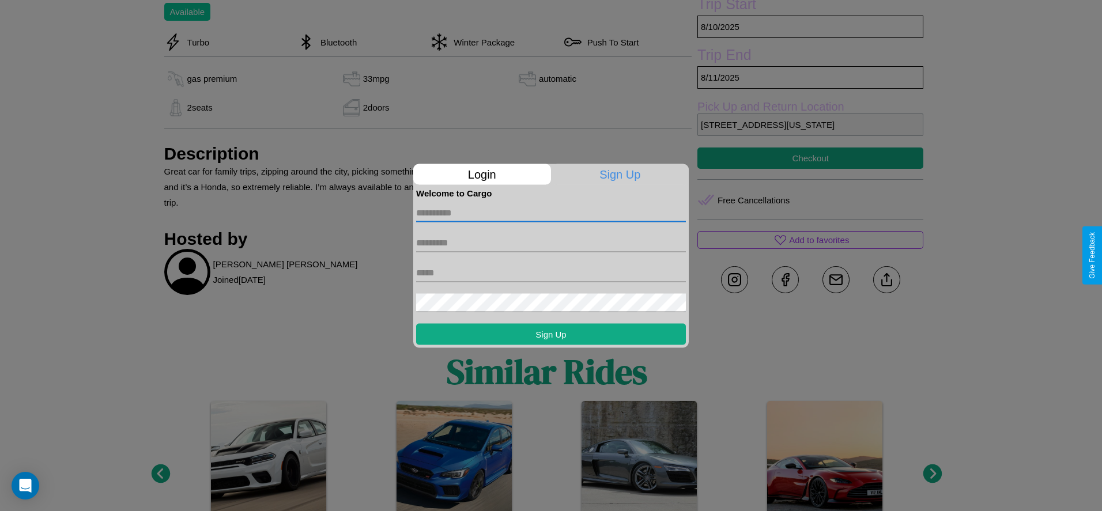
click at [551, 213] on input "text" at bounding box center [551, 212] width 270 height 18
type input "*****"
click at [551, 243] on input "text" at bounding box center [551, 242] width 270 height 18
type input "*********"
click at [551, 273] on input "text" at bounding box center [551, 272] width 270 height 18
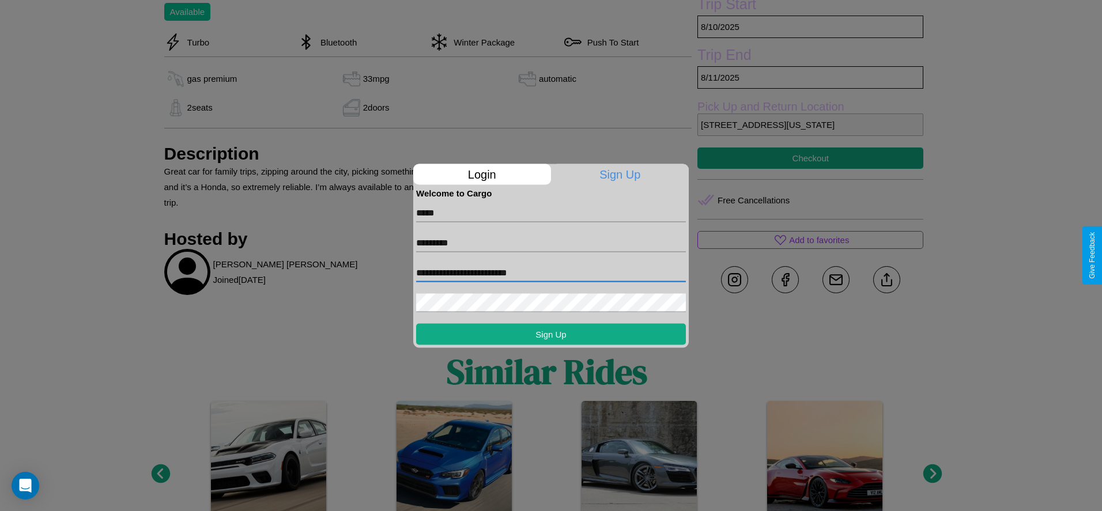
type input "**********"
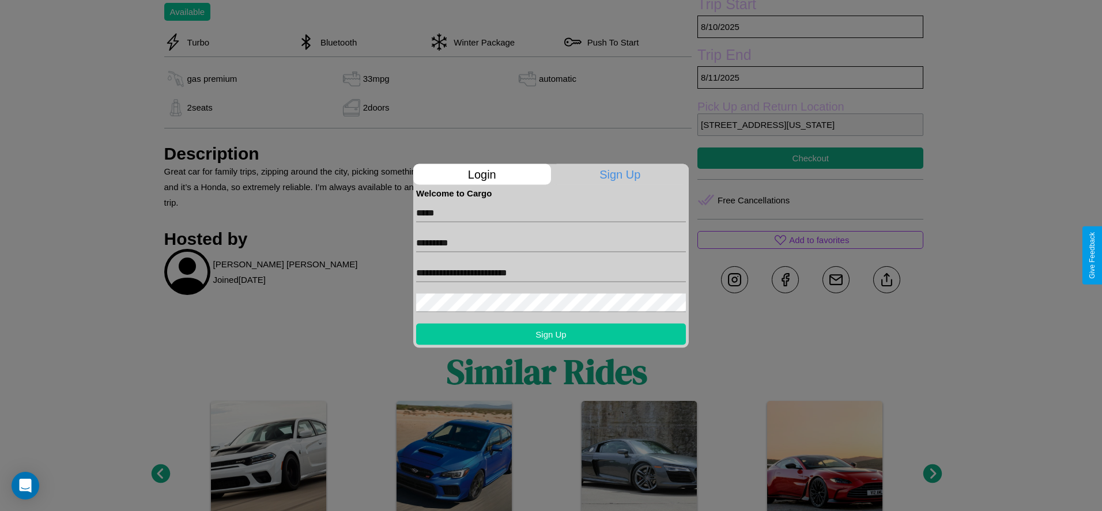
click at [551, 334] on button "Sign Up" at bounding box center [551, 333] width 270 height 21
